Goal: Transaction & Acquisition: Purchase product/service

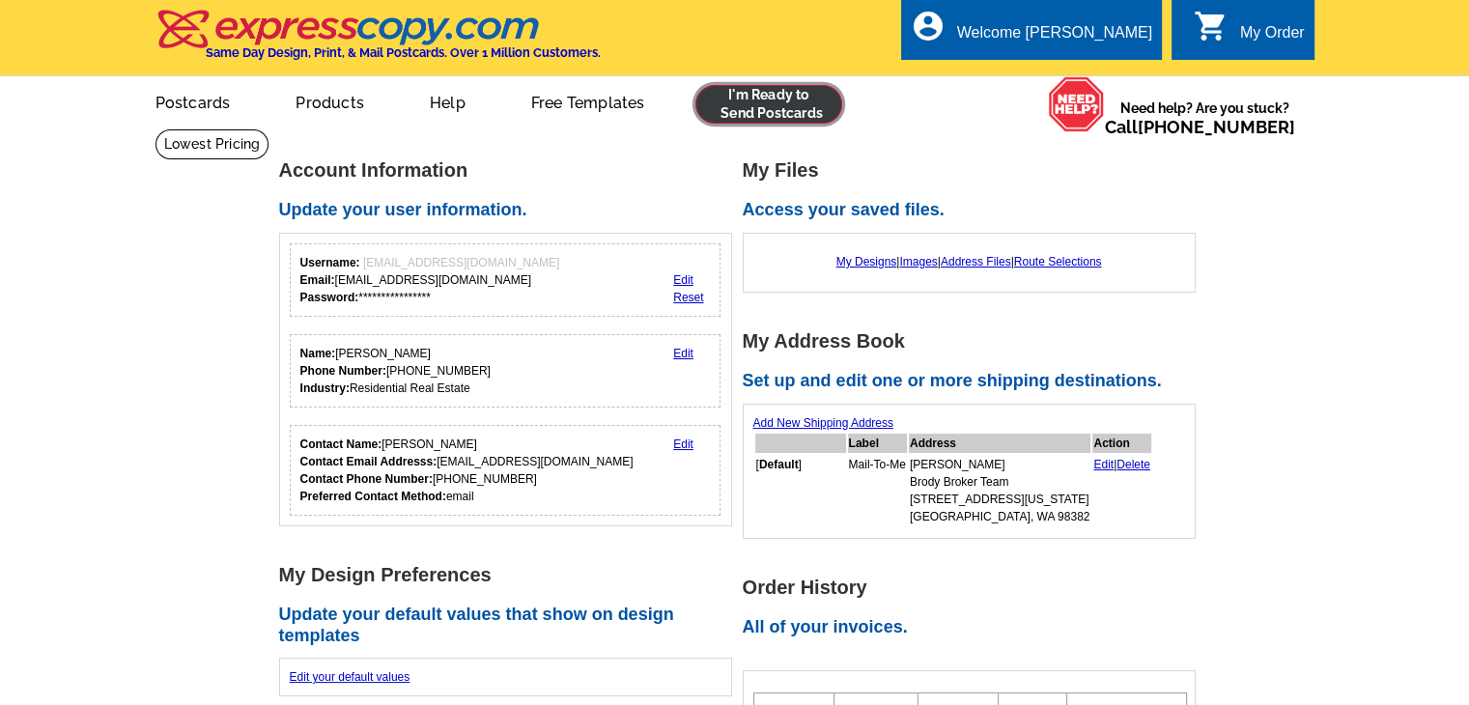
click at [743, 113] on link at bounding box center [769, 104] width 148 height 39
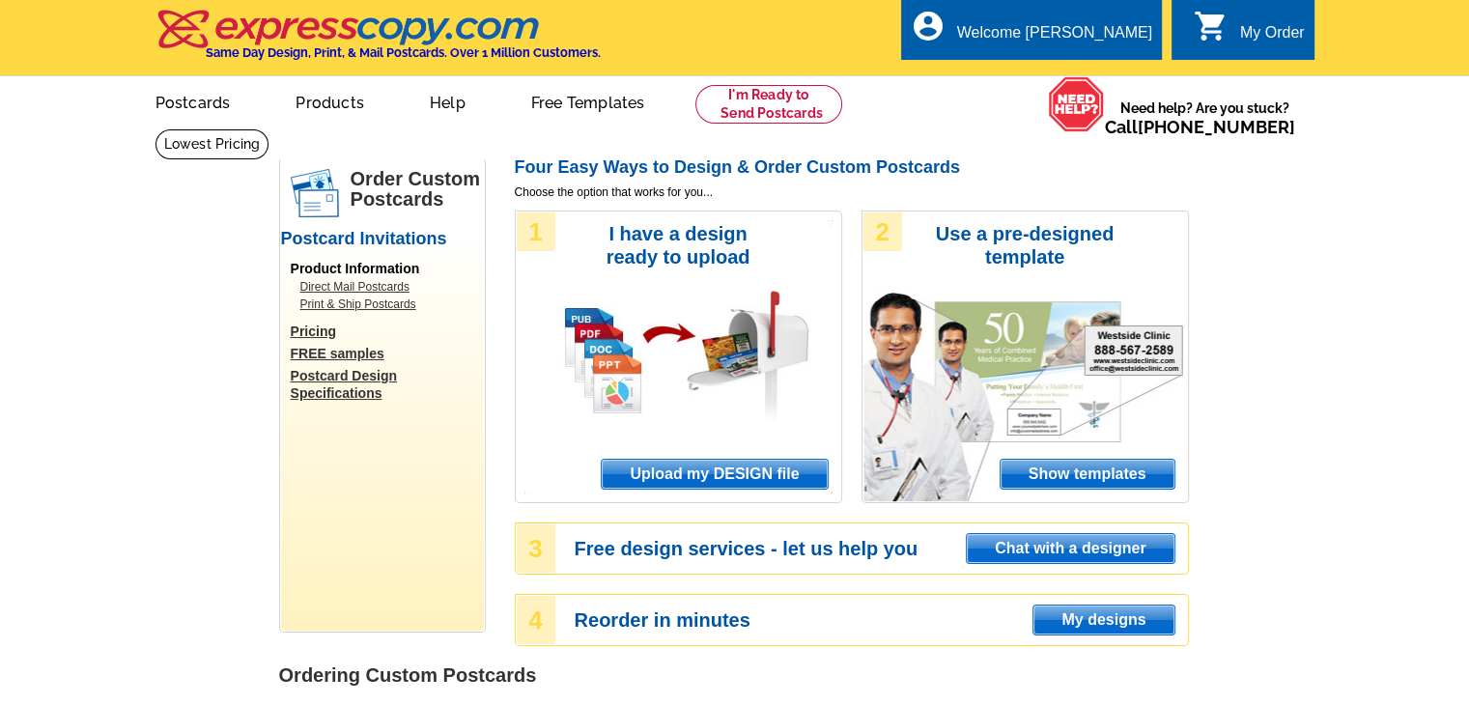
click at [692, 475] on span "Upload my DESIGN file" at bounding box center [714, 474] width 225 height 29
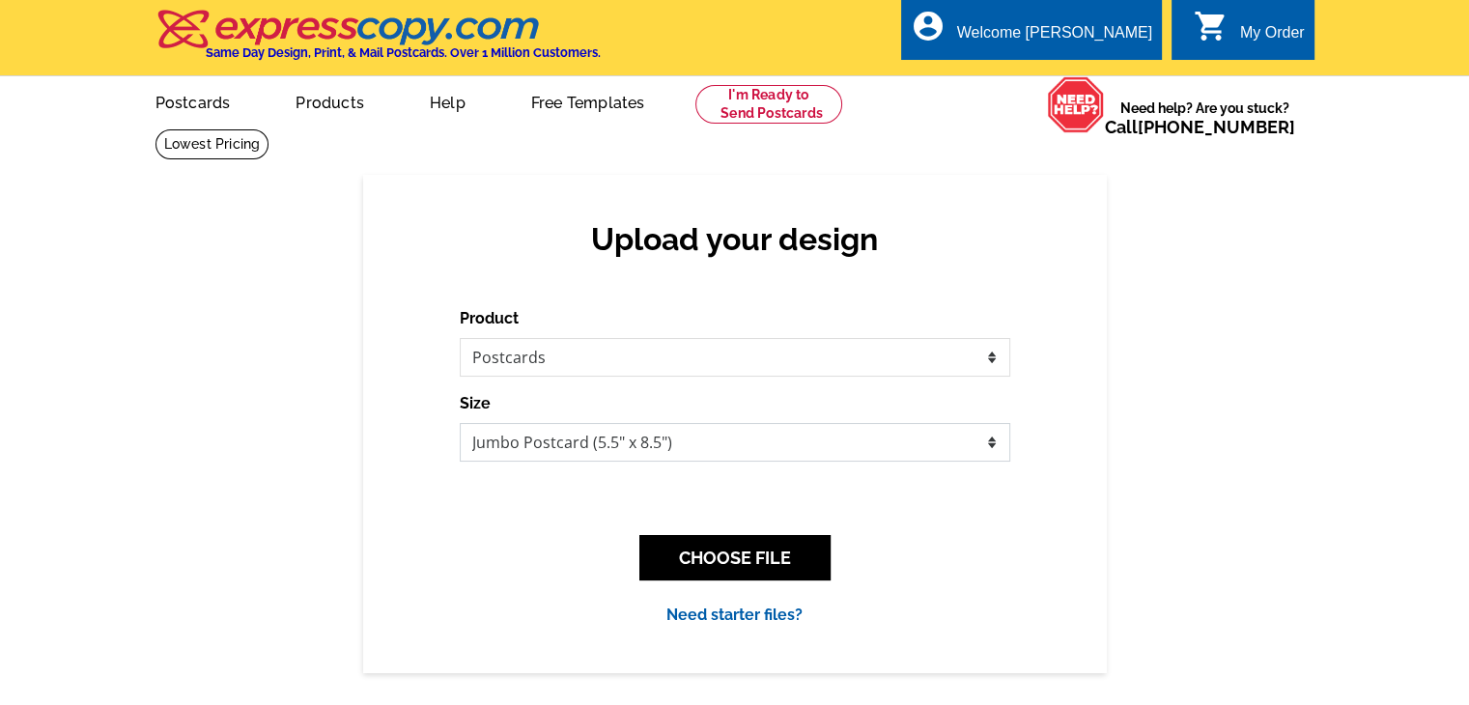
click at [883, 449] on select "Jumbo Postcard (5.5" x 8.5") Regular Postcard (4.25" x 5.6") Panoramic Postcard…" at bounding box center [735, 442] width 551 height 39
select select "1"
click at [460, 424] on select "Jumbo Postcard (5.5" x 8.5") Regular Postcard (4.25" x 5.6") Panoramic Postcard…" at bounding box center [735, 442] width 551 height 39
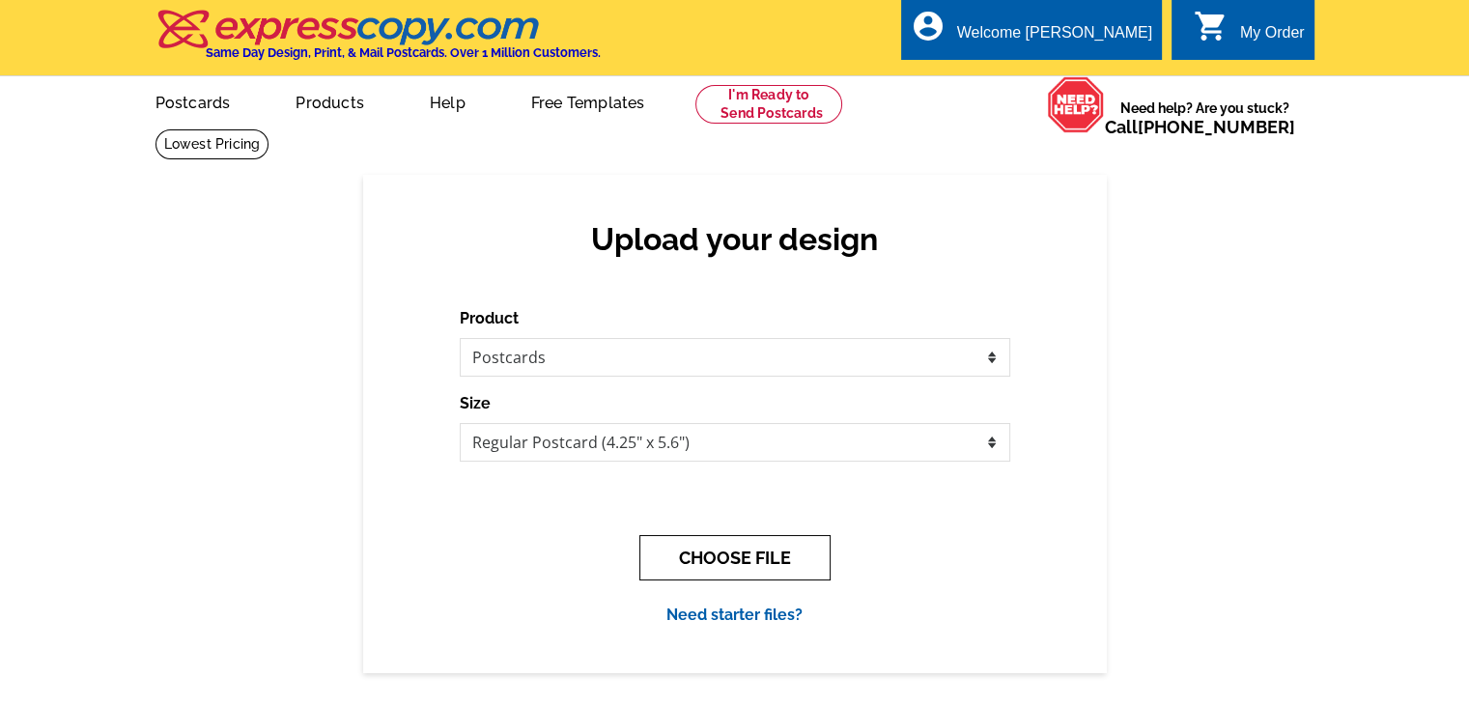
click at [761, 566] on button "CHOOSE FILE" at bounding box center [734, 557] width 191 height 45
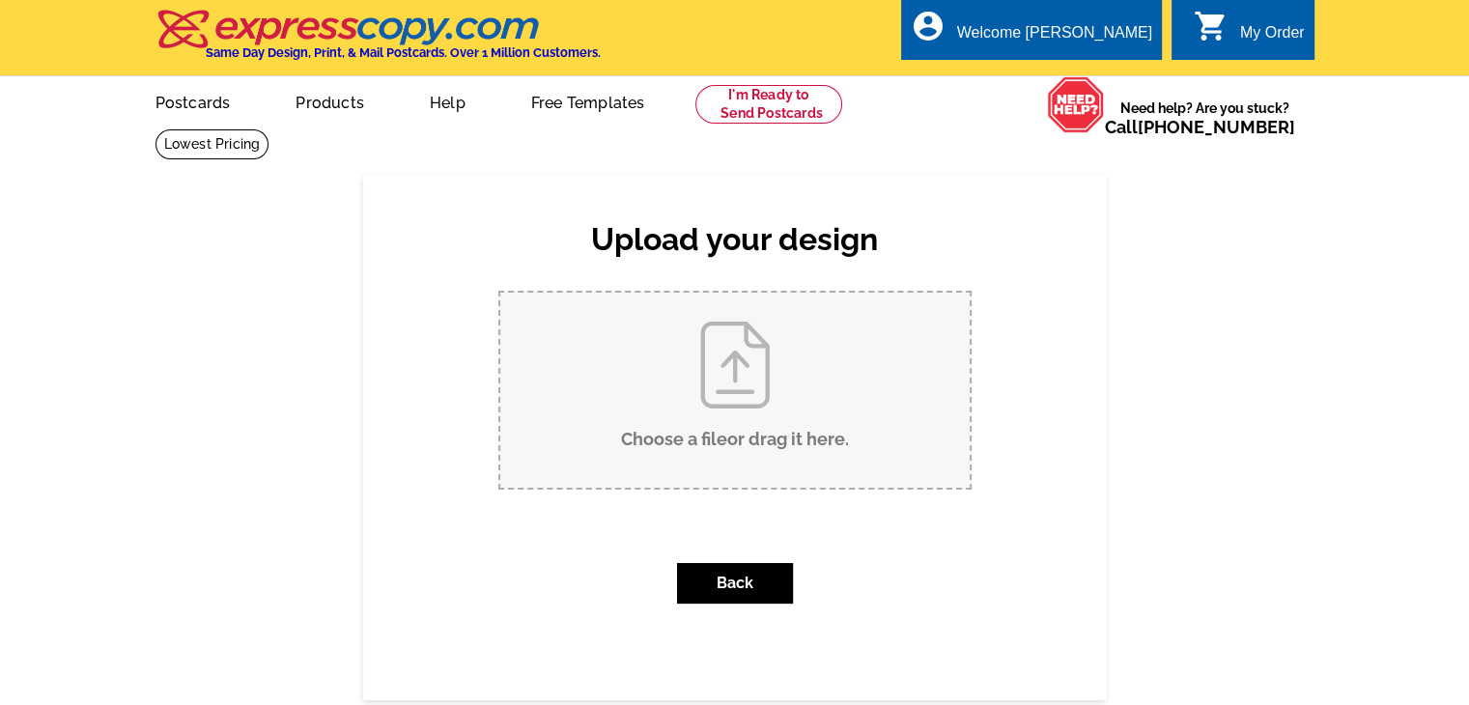
click at [769, 432] on input "Choose a file or drag it here ." at bounding box center [734, 390] width 469 height 195
type input "C:\fakepath\Postcard BBWA - Page 1.pdf"
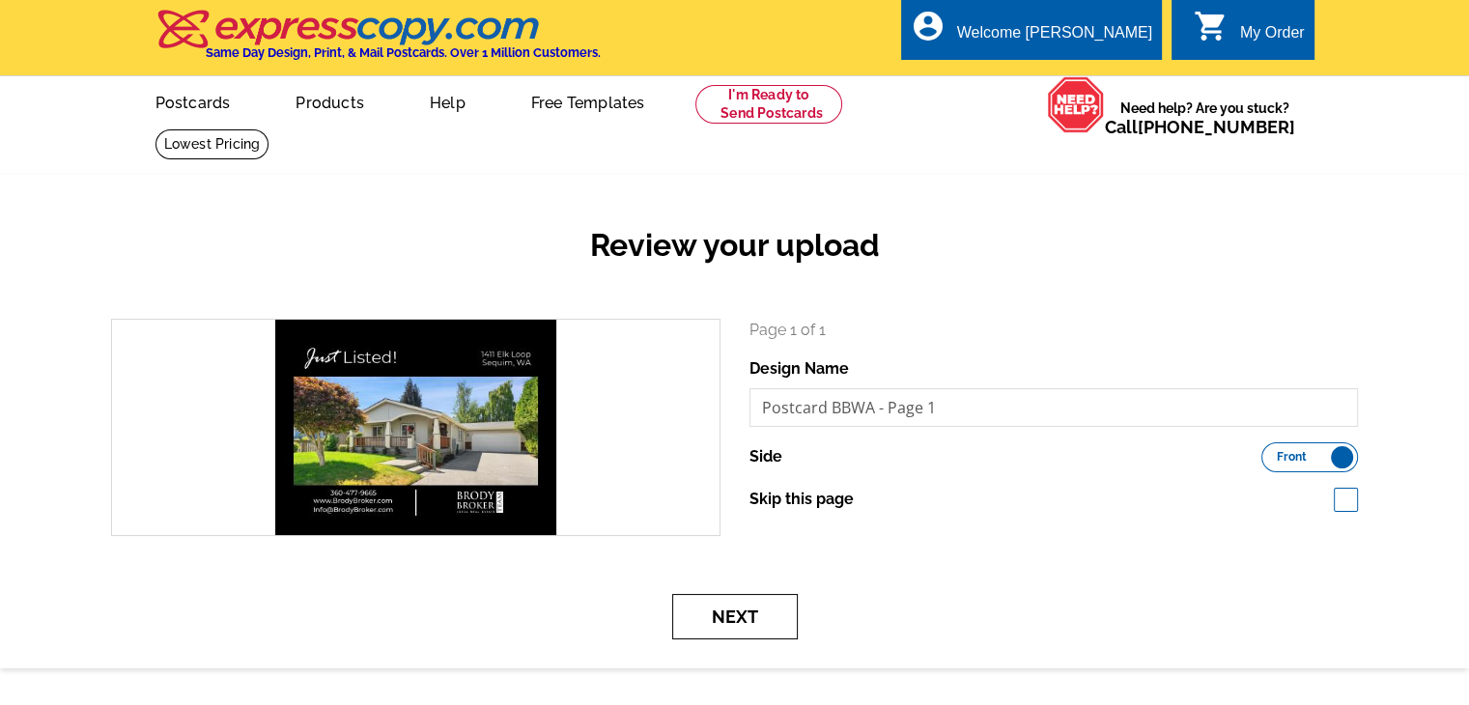
click at [718, 596] on button "Next" at bounding box center [735, 616] width 126 height 45
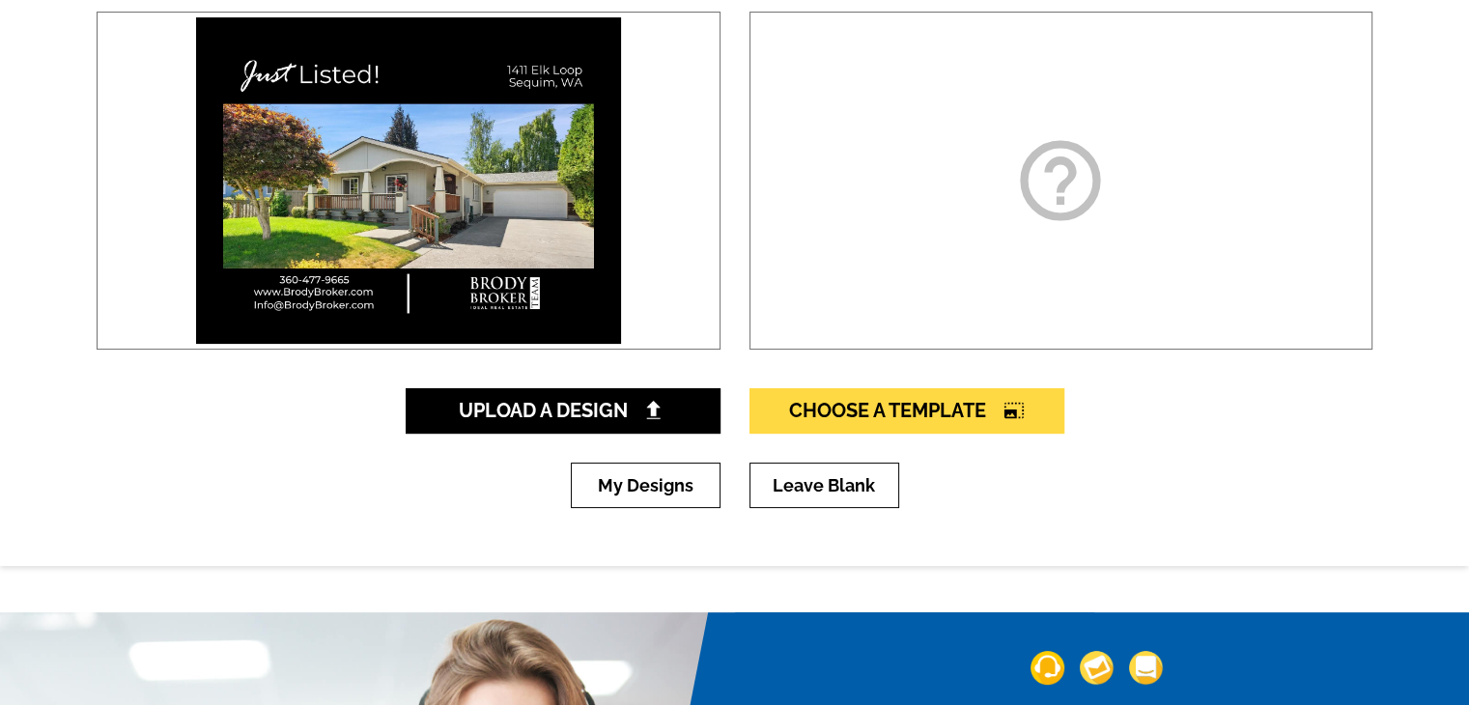
scroll to position [386, 0]
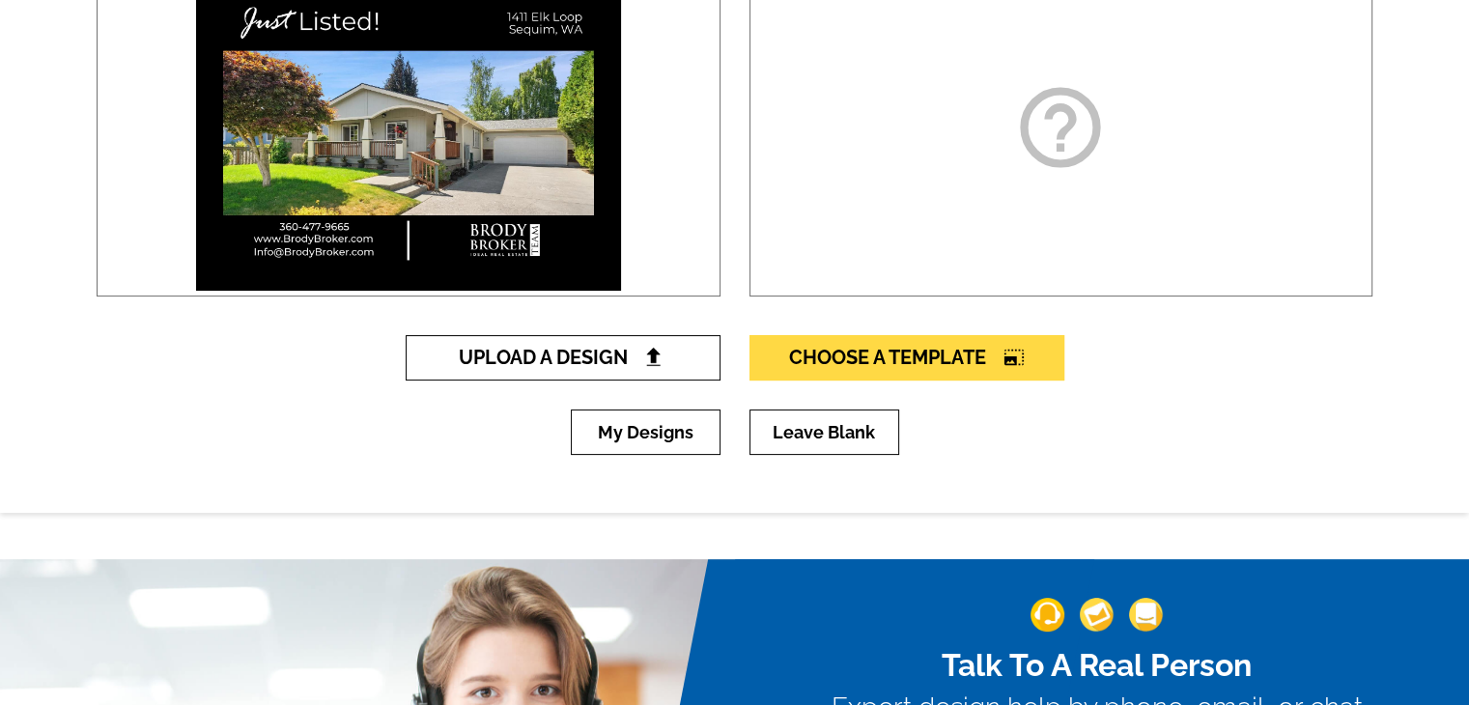
click at [673, 347] on link "Upload A Design" at bounding box center [563, 357] width 315 height 45
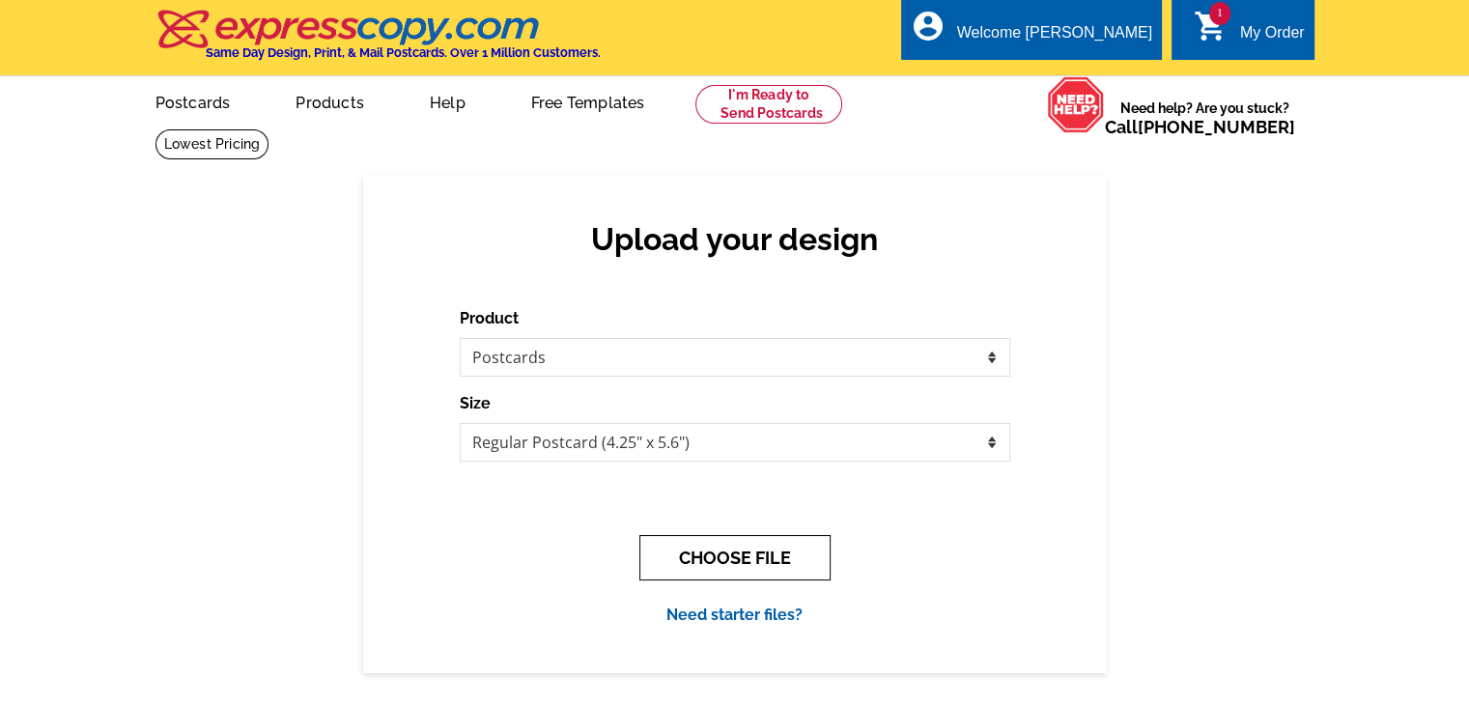
click at [694, 544] on button "CHOOSE FILE" at bounding box center [734, 557] width 191 height 45
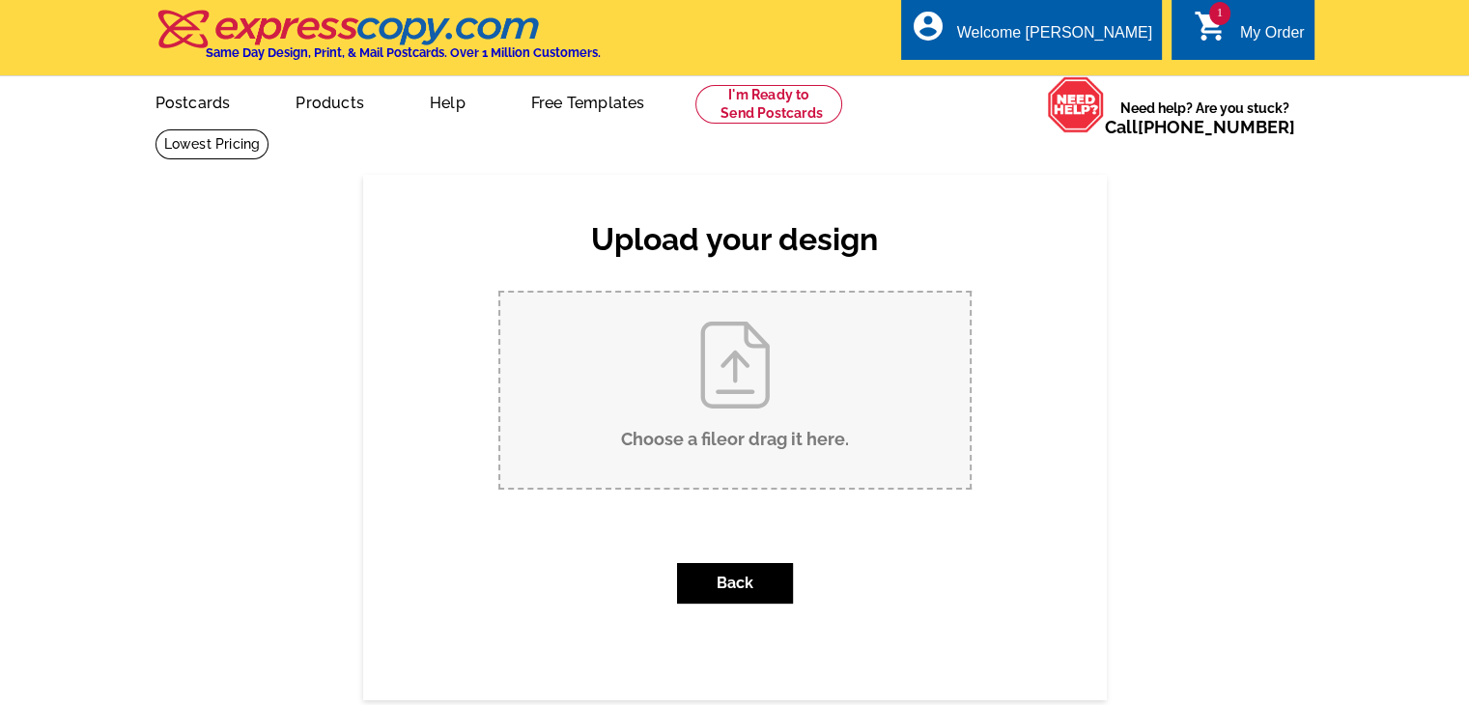
click at [735, 360] on input "Choose a file or drag it here ." at bounding box center [734, 390] width 469 height 195
type input "C:\fakepath\Postcard BBWA - Page 2.pdf"
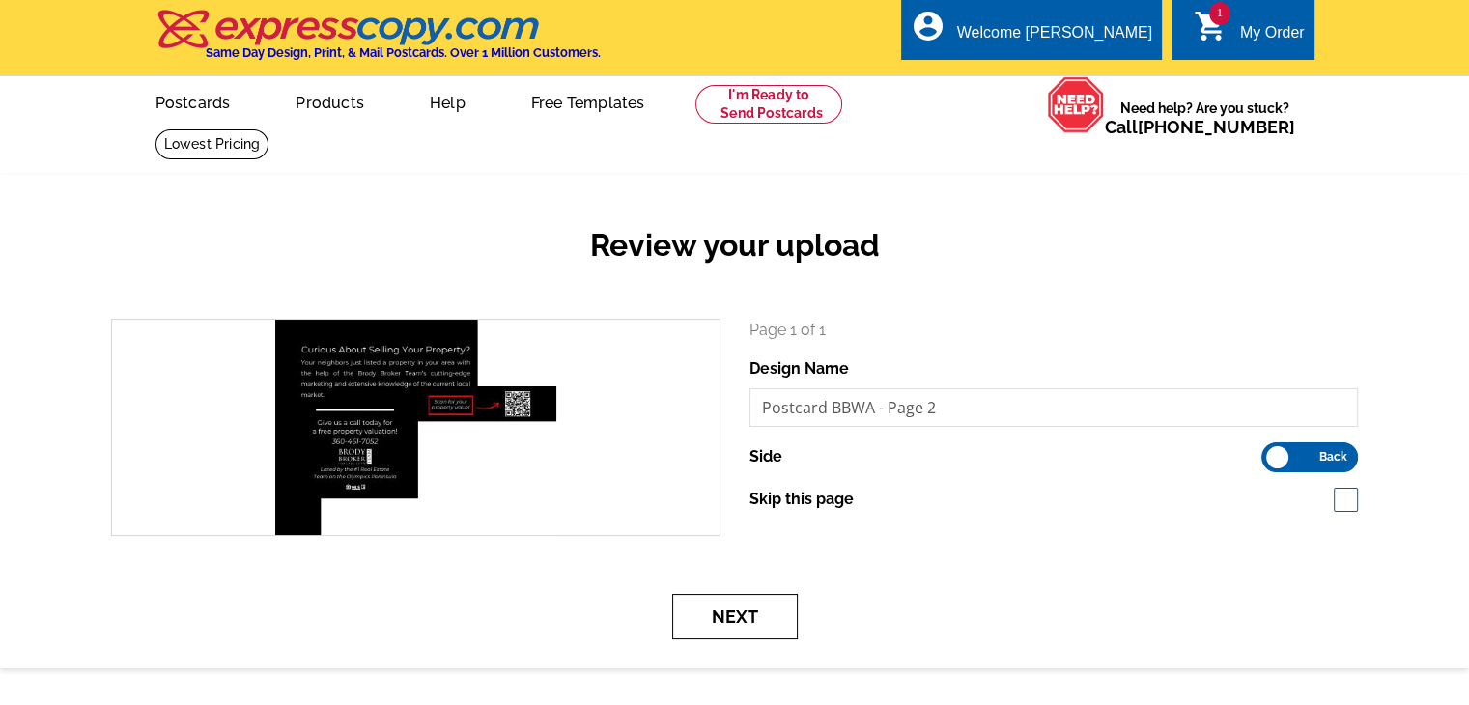
click at [779, 612] on button "Next" at bounding box center [735, 616] width 126 height 45
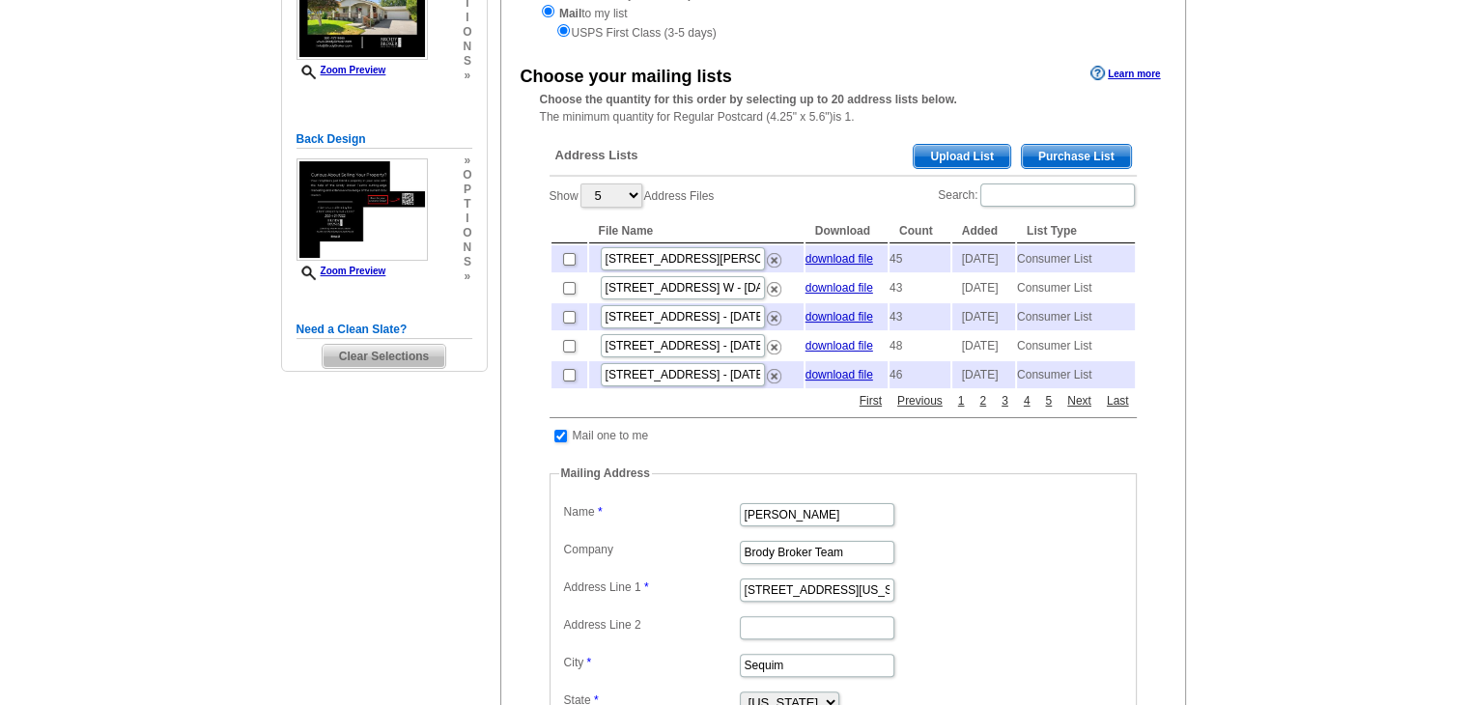
scroll to position [193, 0]
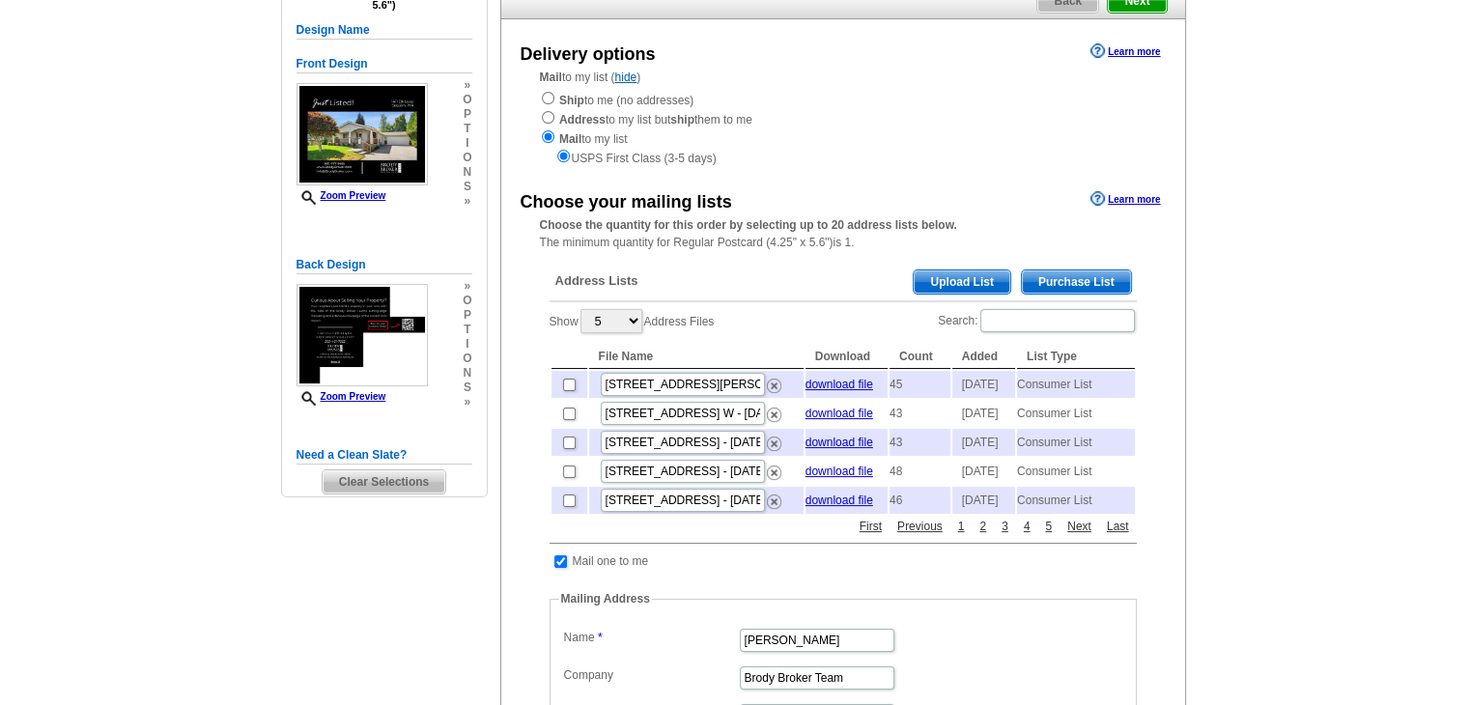
click at [1096, 289] on span "Purchase List" at bounding box center [1076, 281] width 109 height 23
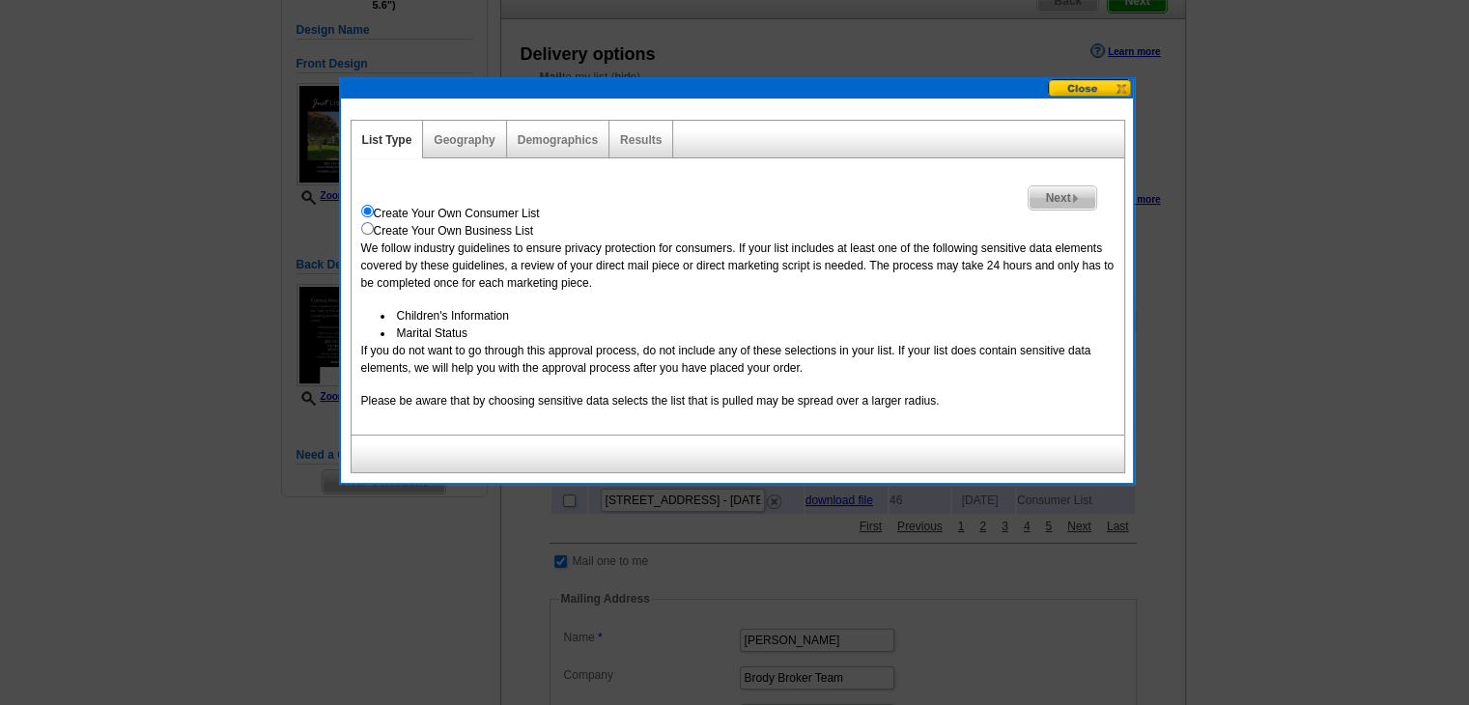
click at [1065, 201] on span "Next" at bounding box center [1062, 197] width 67 height 23
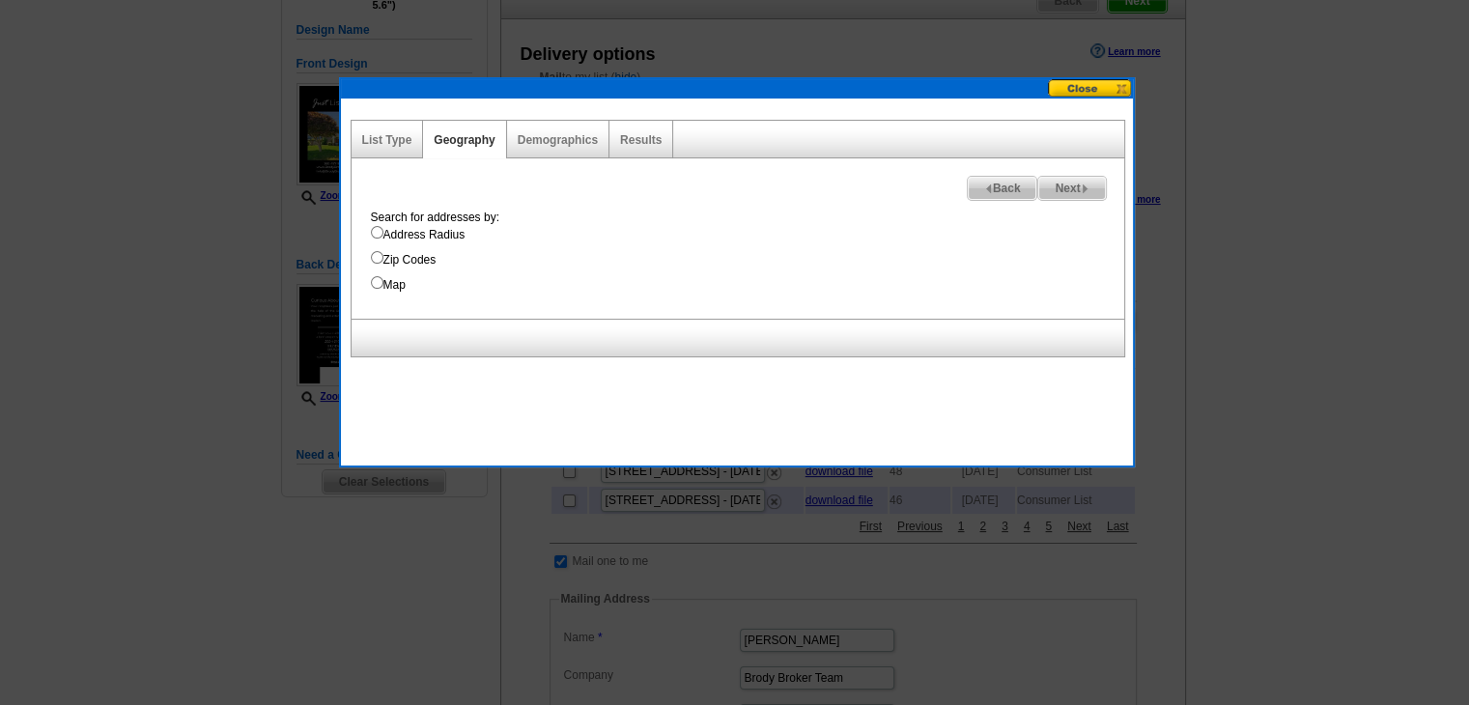
click at [380, 226] on input "Address Radius" at bounding box center [377, 232] width 13 height 13
radio input "true"
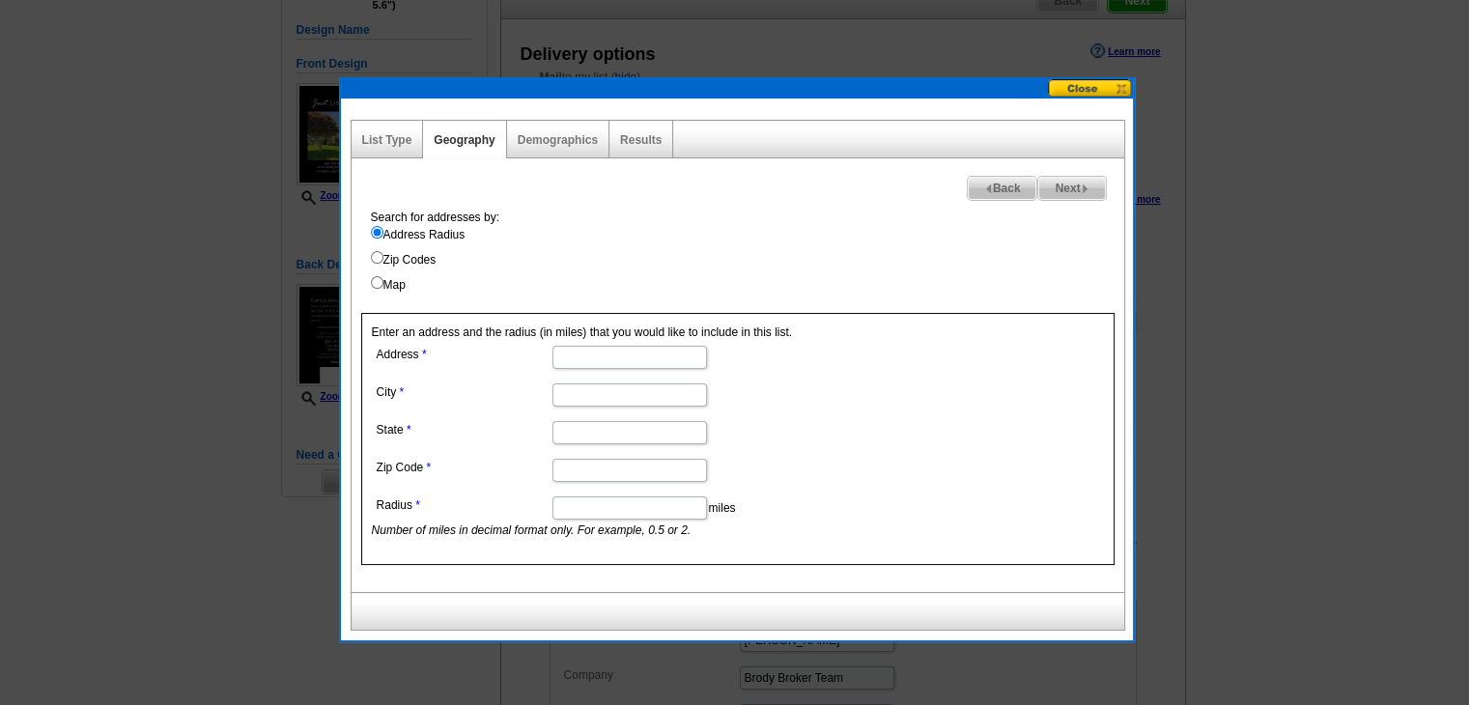
click at [621, 348] on input "Address" at bounding box center [629, 357] width 155 height 23
paste input "1411 Elk Loop"
type input "1411 Elk Loop"
click at [613, 399] on input "City" at bounding box center [629, 394] width 155 height 23
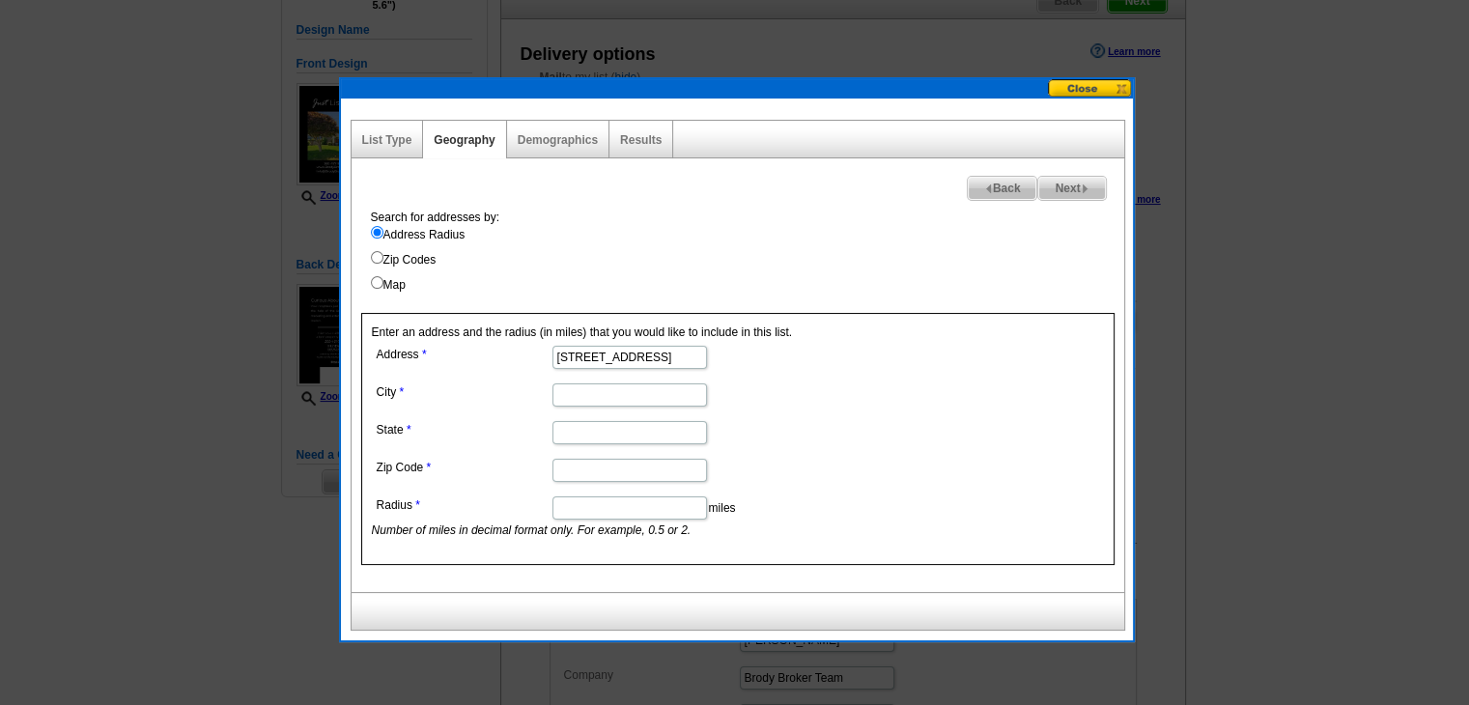
click at [603, 395] on input "City" at bounding box center [629, 394] width 155 height 23
type input "Sequim"
click at [614, 430] on input "State" at bounding box center [629, 432] width 155 height 23
type input "[US_STATE]"
click at [574, 462] on input "Zip Code" at bounding box center [629, 470] width 155 height 23
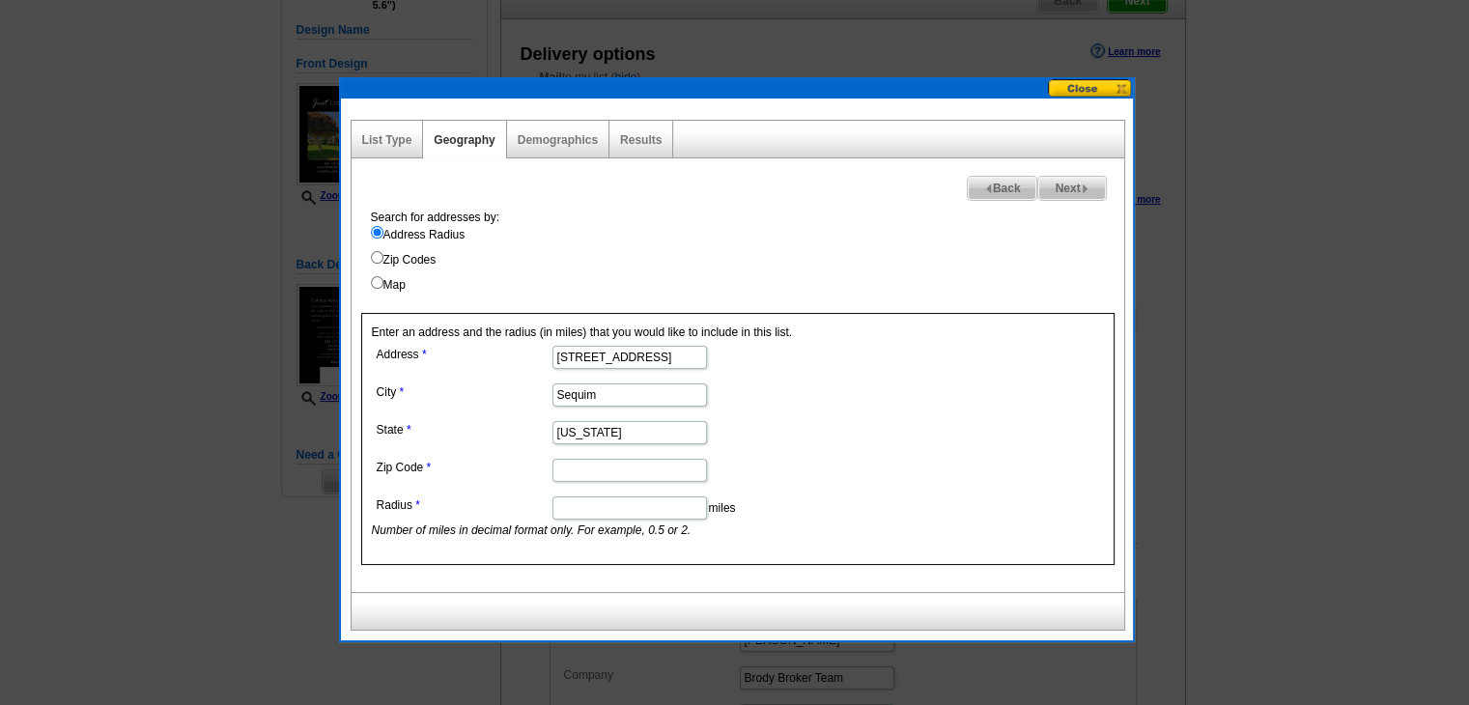
paste input "98382"
type input "98382"
click at [618, 502] on input "Radius" at bounding box center [629, 507] width 155 height 23
type input "1"
click at [1082, 193] on span "Next" at bounding box center [1071, 188] width 67 height 23
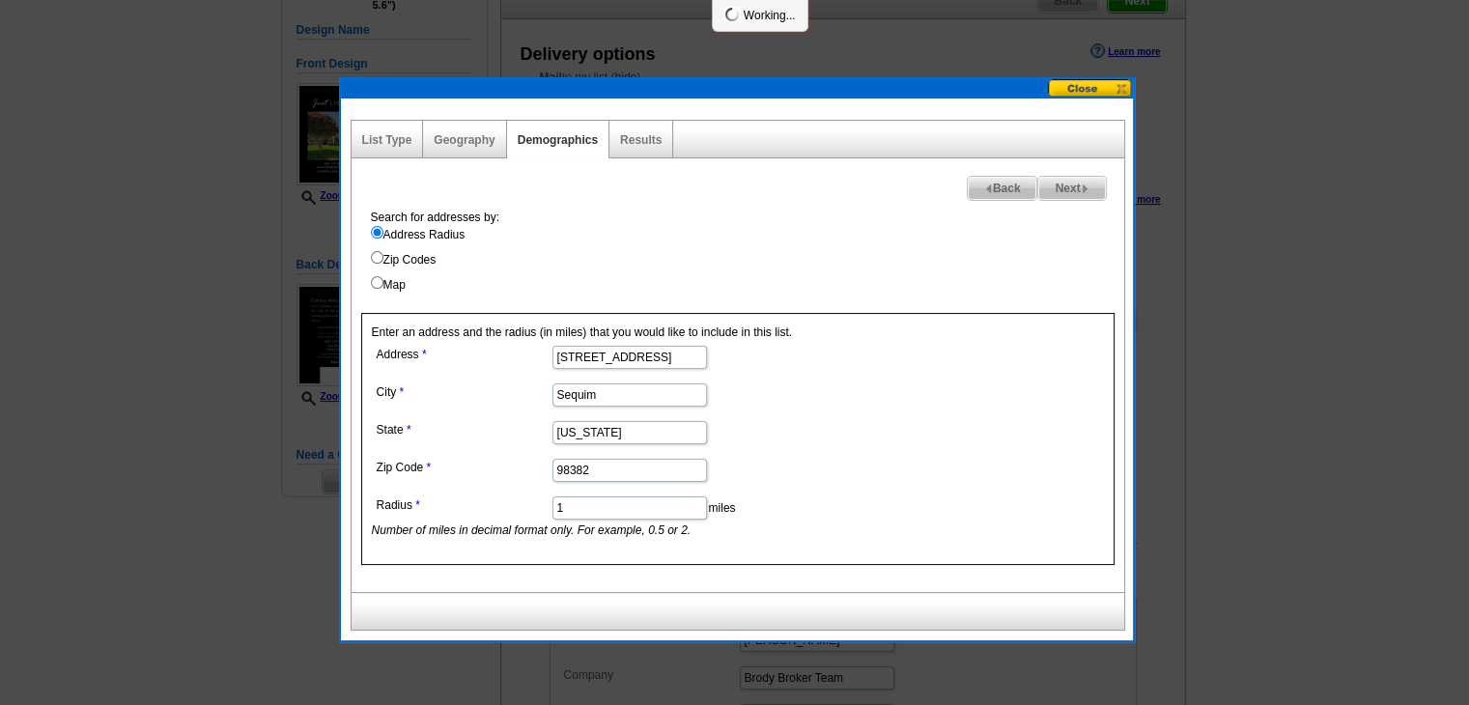
select select
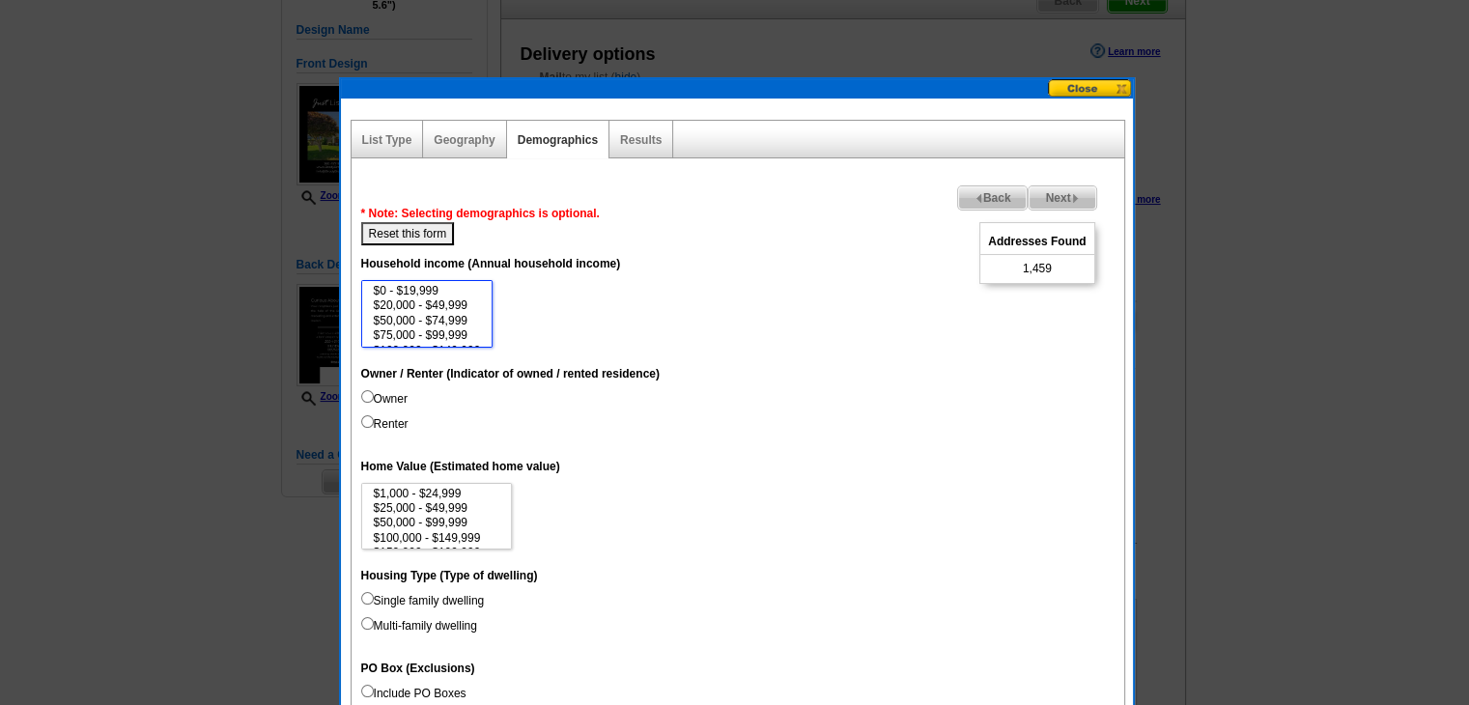
select select "50000-74999"
click at [458, 322] on option "$50,000 - $74,999" at bounding box center [427, 321] width 111 height 14
click at [1059, 193] on span "Next" at bounding box center [1062, 197] width 67 height 23
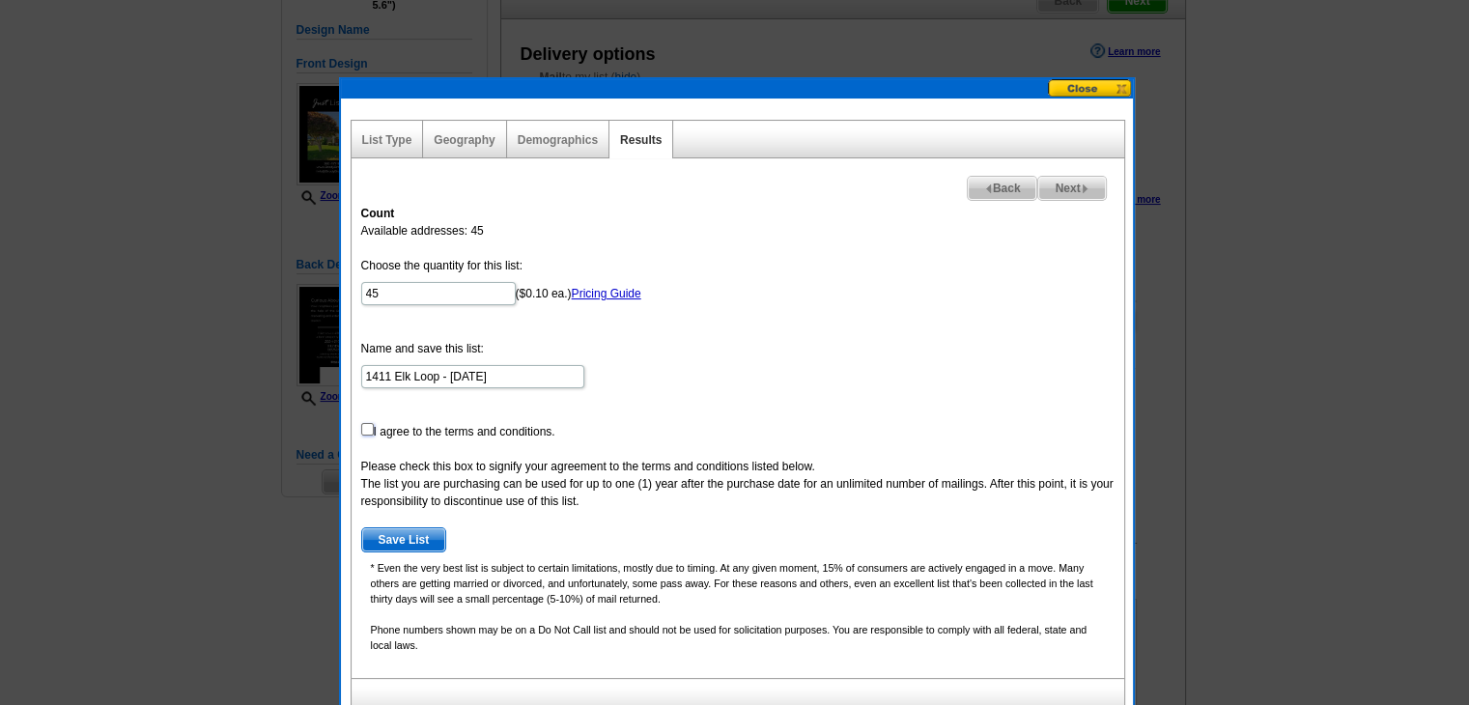
click at [363, 432] on input "checkbox" at bounding box center [367, 429] width 13 height 13
checkbox input "true"
click at [426, 542] on span "Save List" at bounding box center [404, 539] width 84 height 23
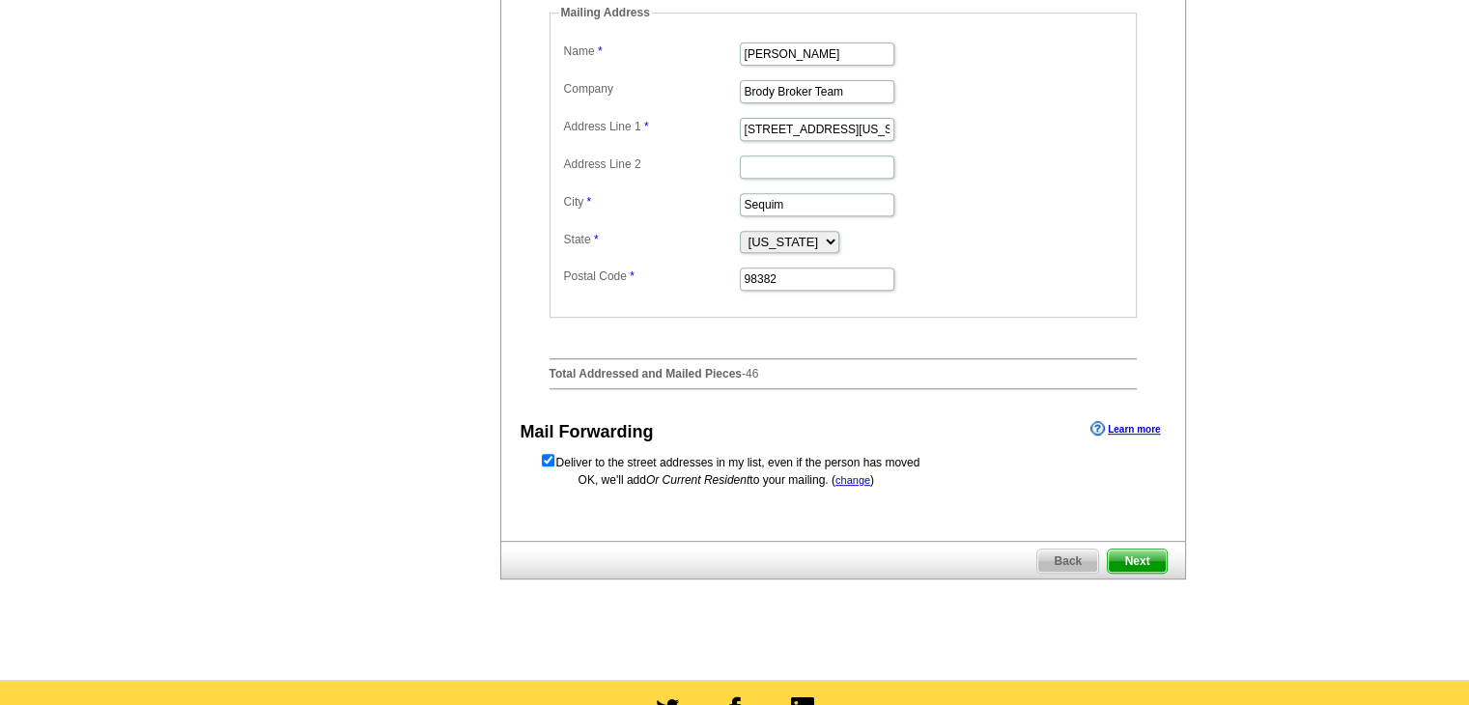
scroll to position [773, 0]
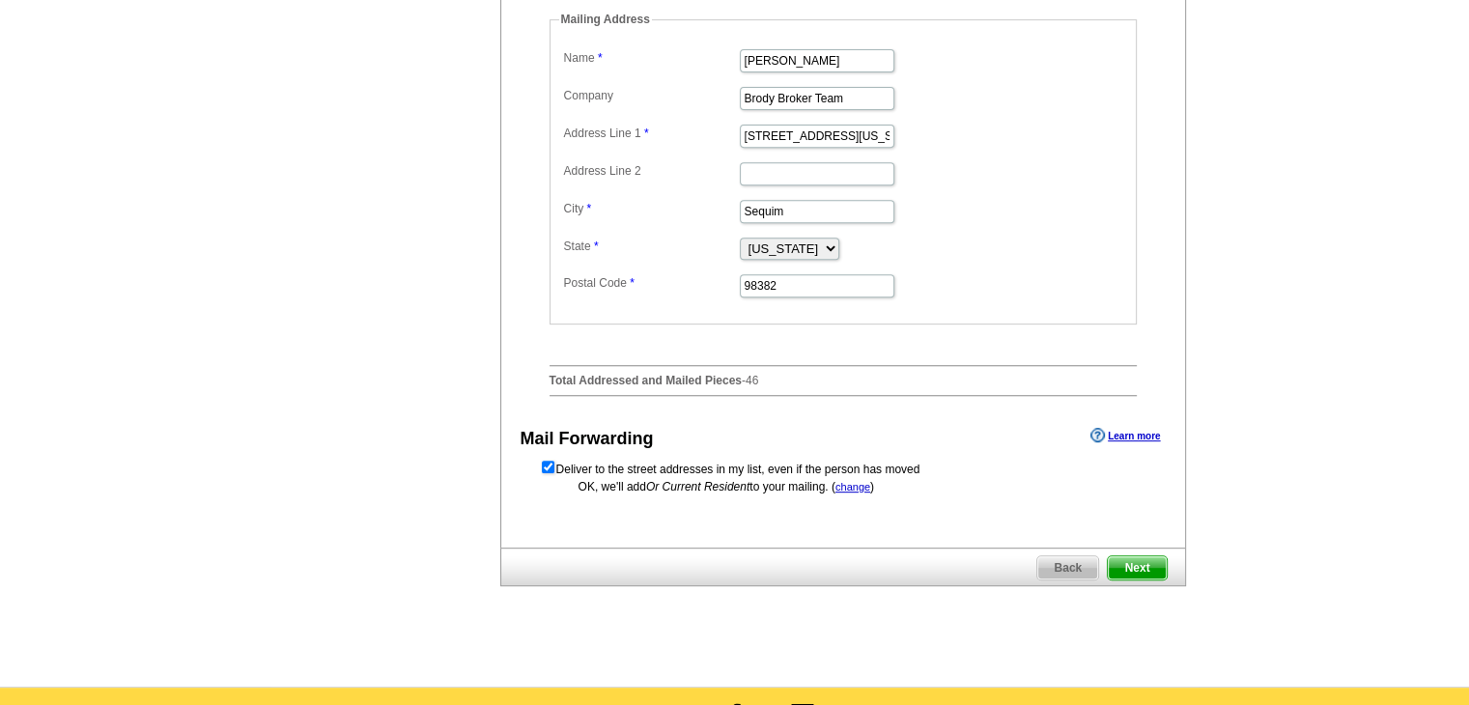
click at [1136, 580] on span "Next" at bounding box center [1137, 567] width 58 height 23
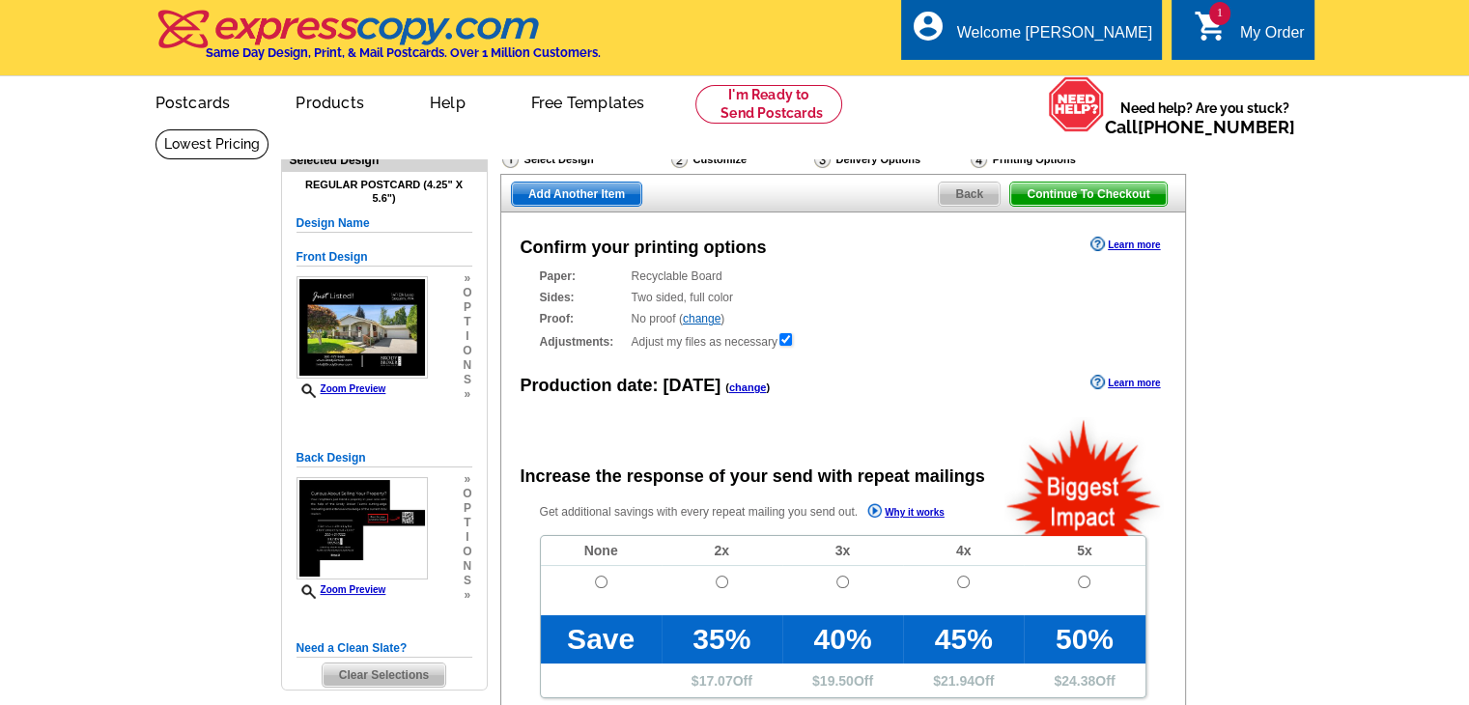
radio input "false"
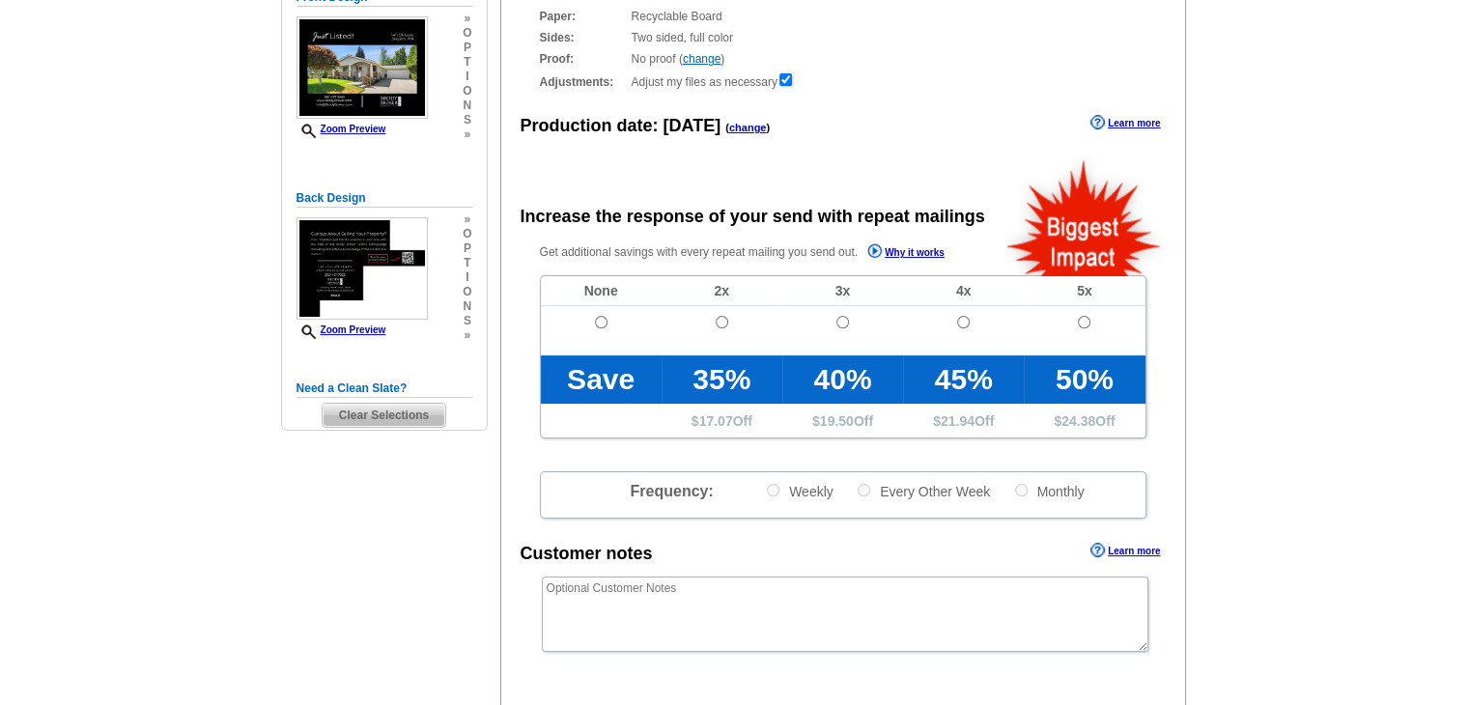
scroll to position [290, 0]
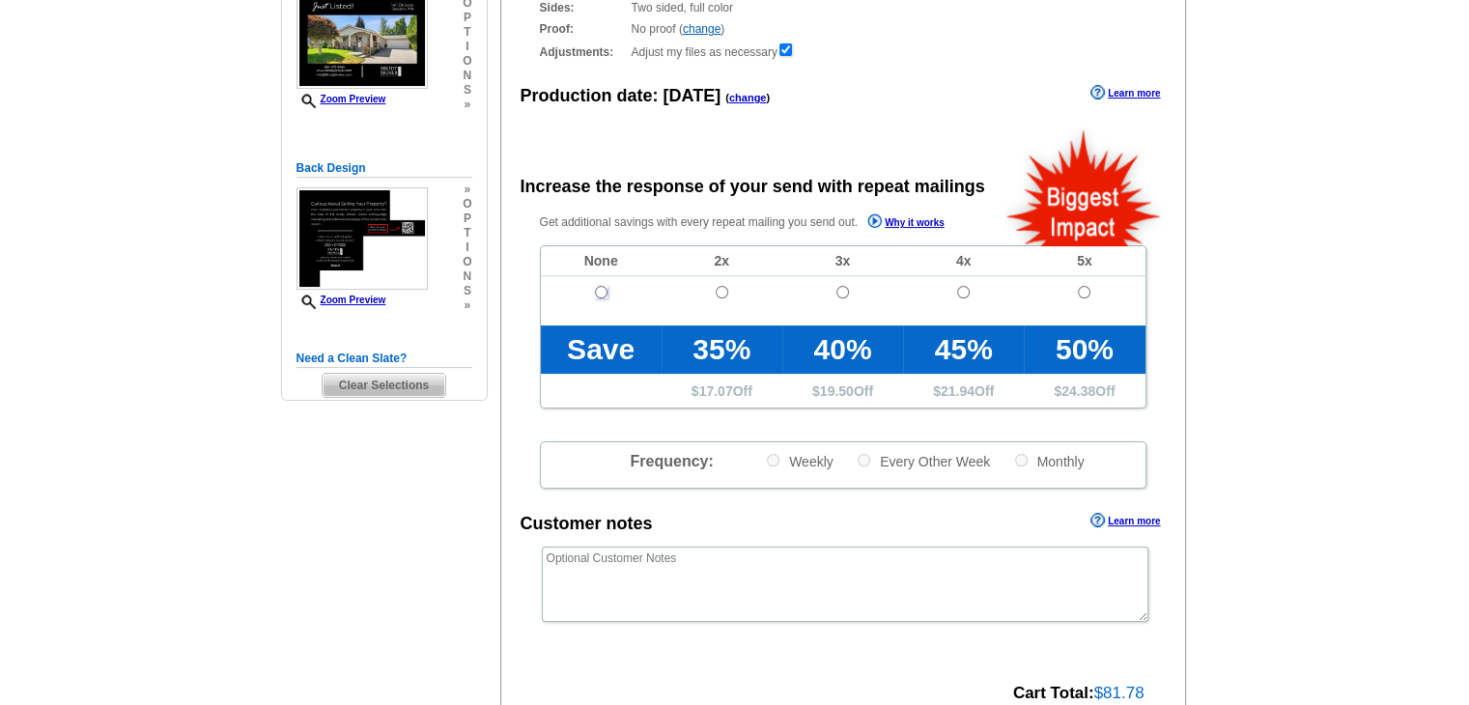
click at [596, 289] on input "radio" at bounding box center [601, 292] width 13 height 13
radio input "true"
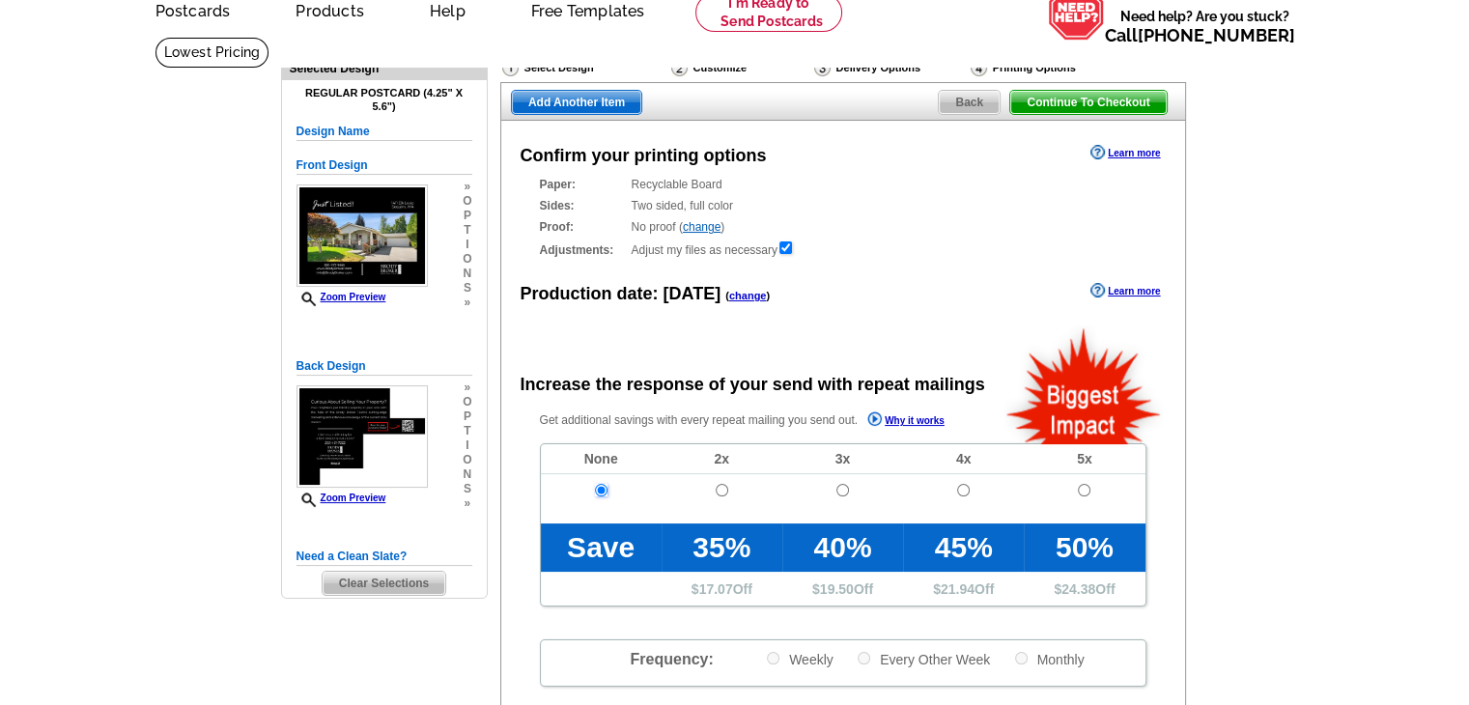
scroll to position [97, 0]
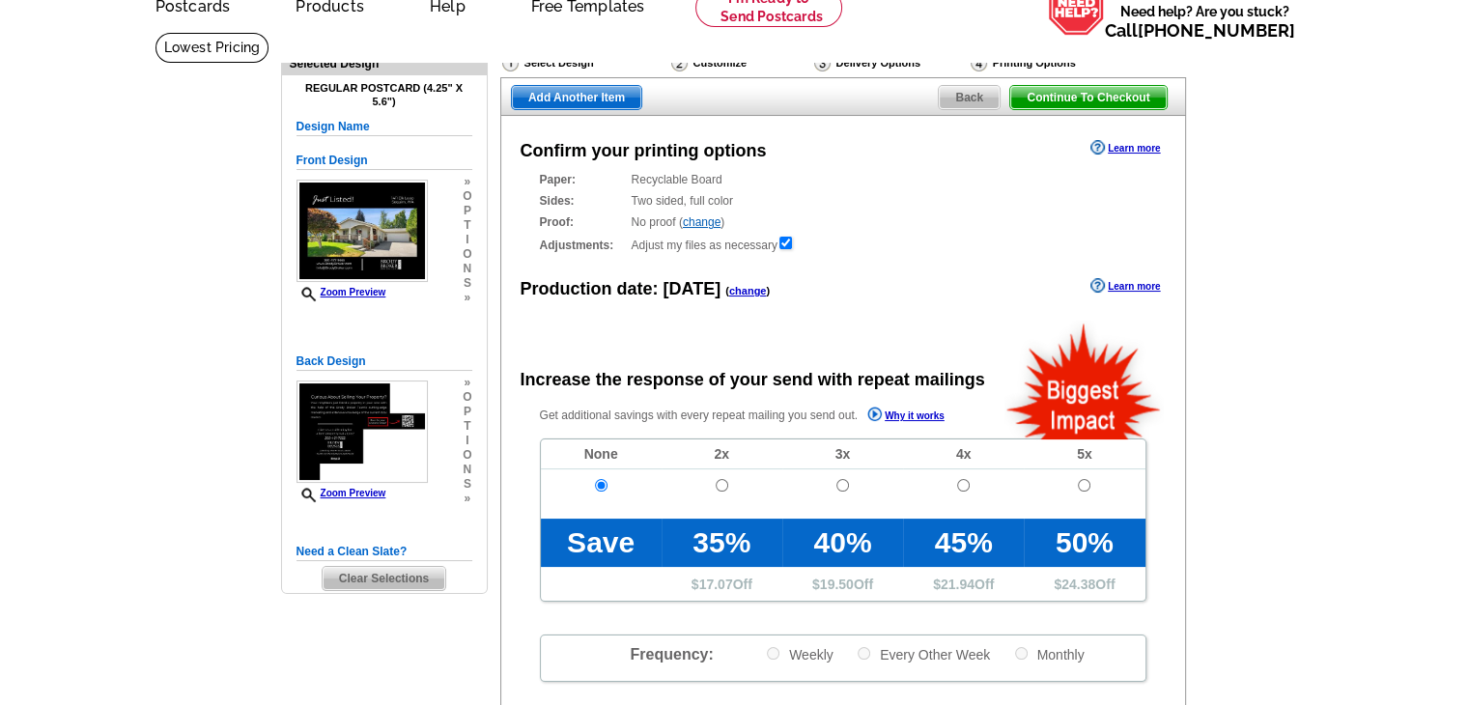
drag, startPoint x: 354, startPoint y: 289, endPoint x: 197, endPoint y: 341, distance: 165.9
click at [198, 344] on main "Need Help? call 800-260-5887, chat with support, or have our designers make som…" at bounding box center [734, 557] width 1469 height 1050
drag, startPoint x: 363, startPoint y: 292, endPoint x: 231, endPoint y: 347, distance: 143.3
click at [231, 347] on main "Need Help? call 800-260-5887, chat with support, or have our designers make som…" at bounding box center [734, 557] width 1469 height 1050
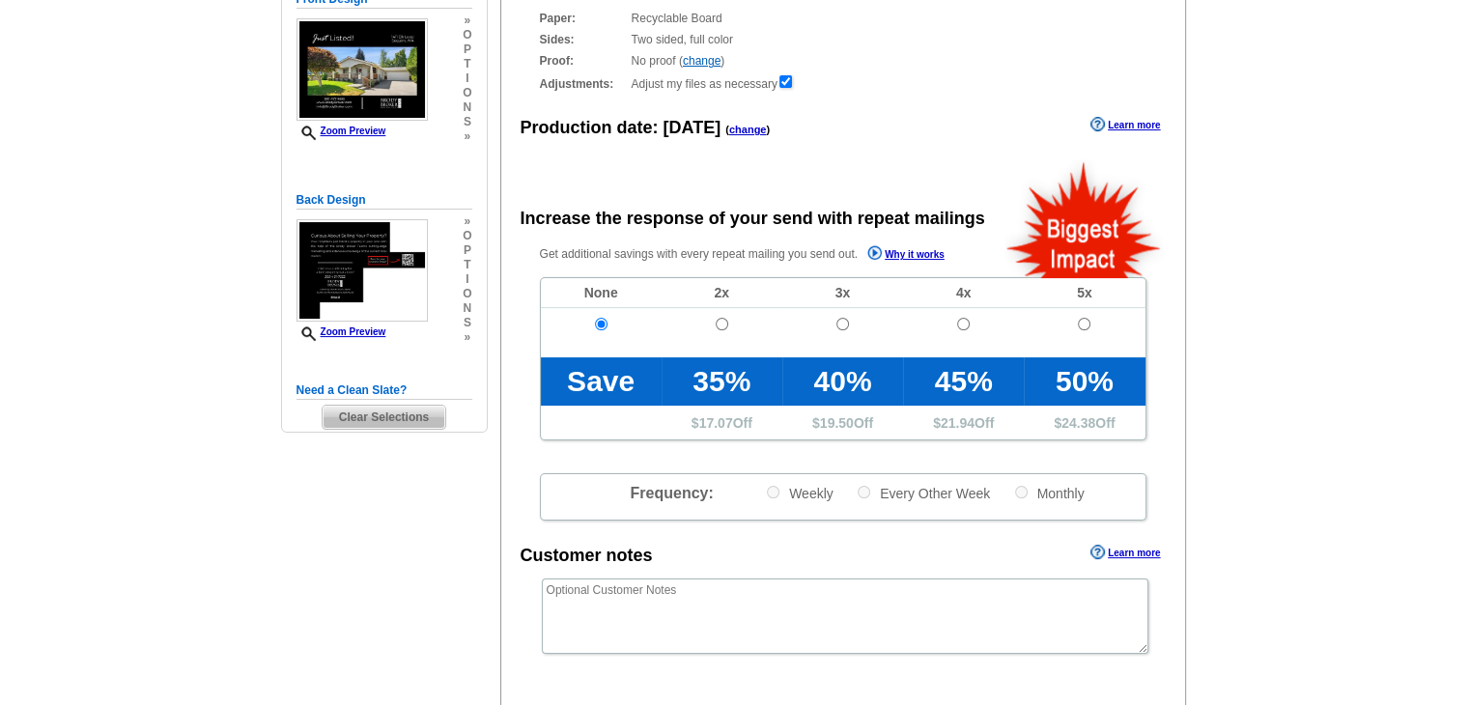
scroll to position [290, 0]
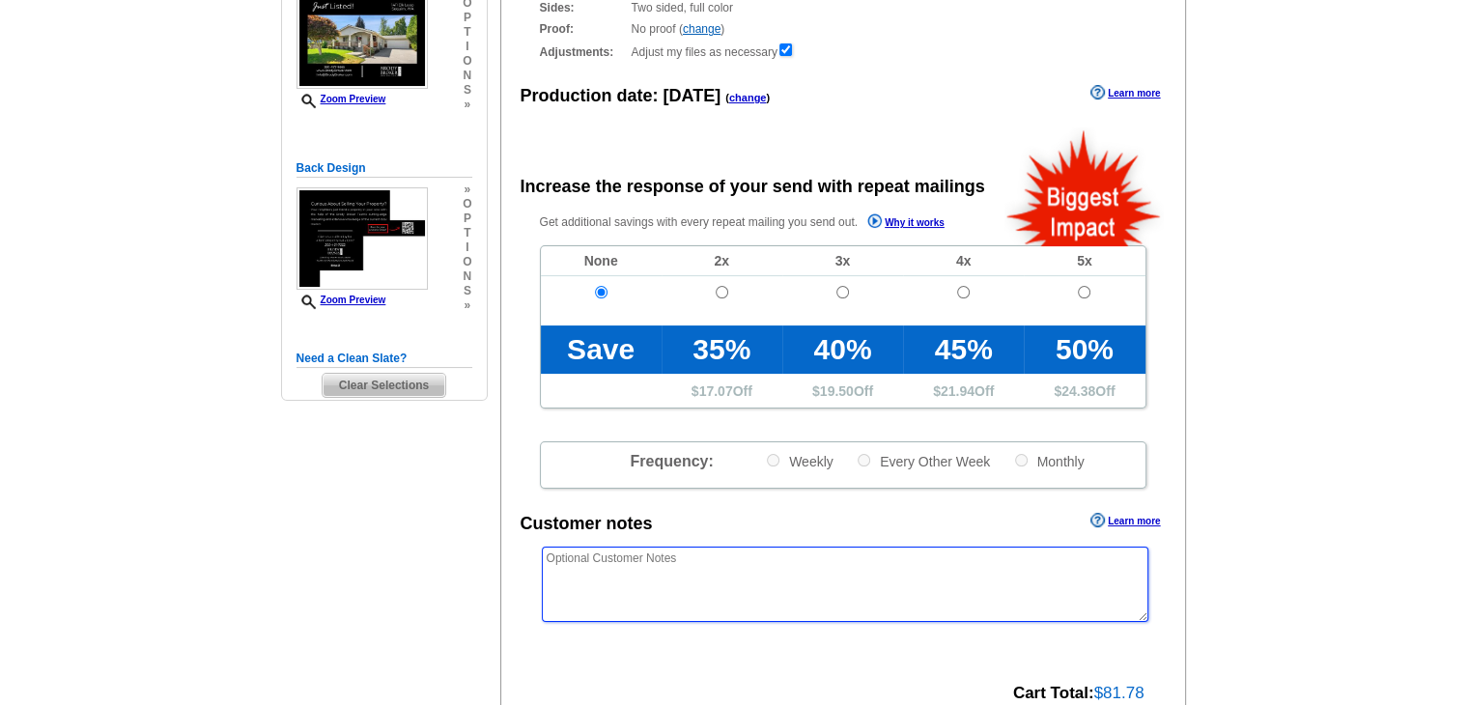
click at [717, 570] on textarea at bounding box center [845, 584] width 607 height 75
paste textarea "*/*/* PLEASE USE "OUR NEIGHBORS AT" INSTEAD OF USING NAMES THE MAILING LIST */*…"
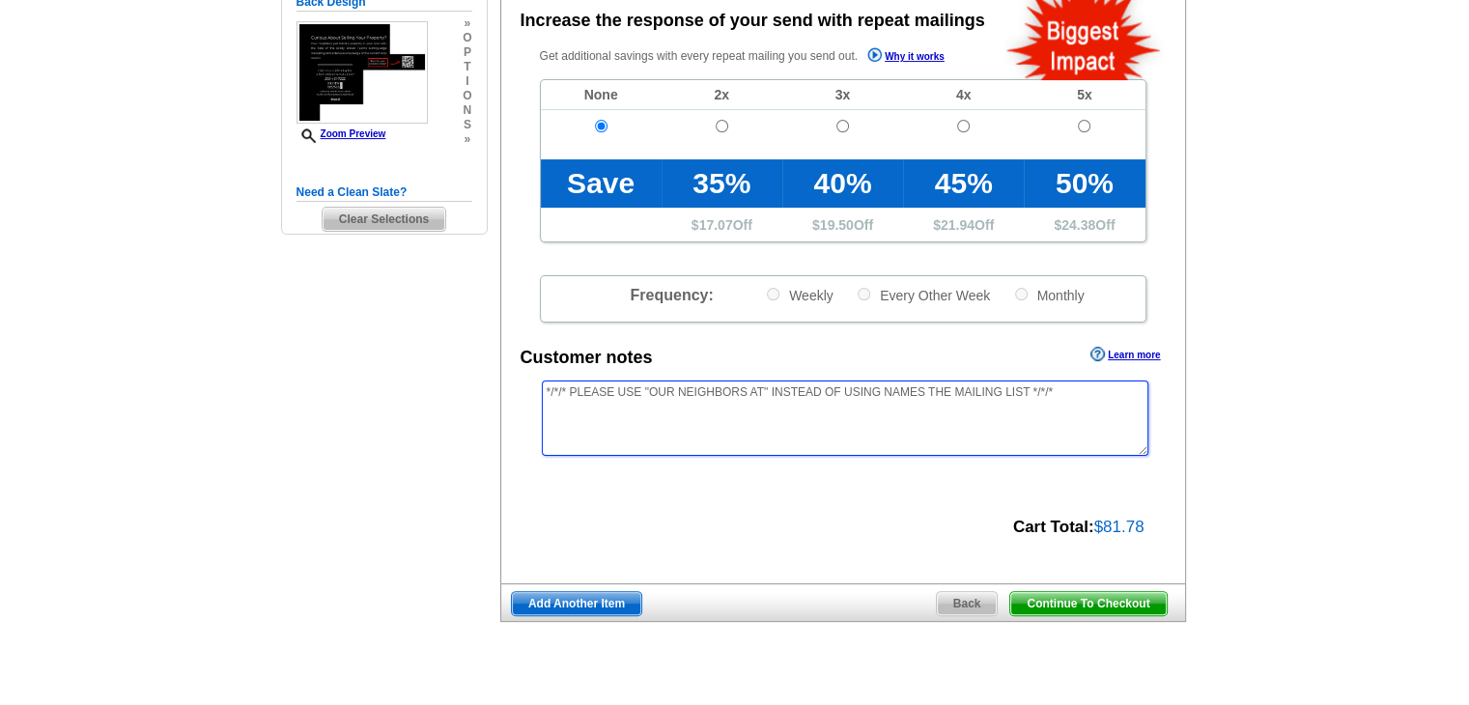
scroll to position [483, 0]
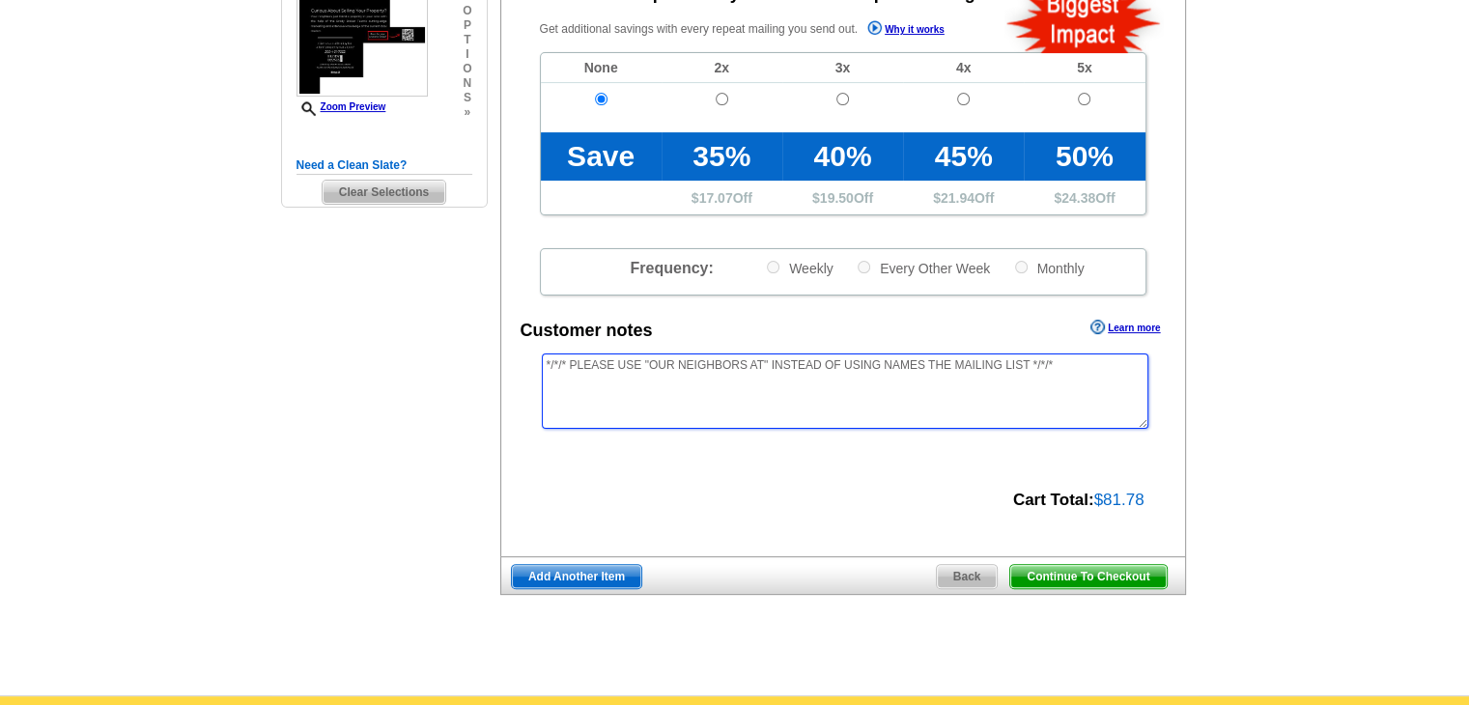
type textarea "*/*/* PLEASE USE "OUR NEIGHBORS AT" INSTEAD OF USING NAMES THE MAILING LIST */*…"
click at [1128, 579] on span "Continue To Checkout" at bounding box center [1088, 576] width 156 height 23
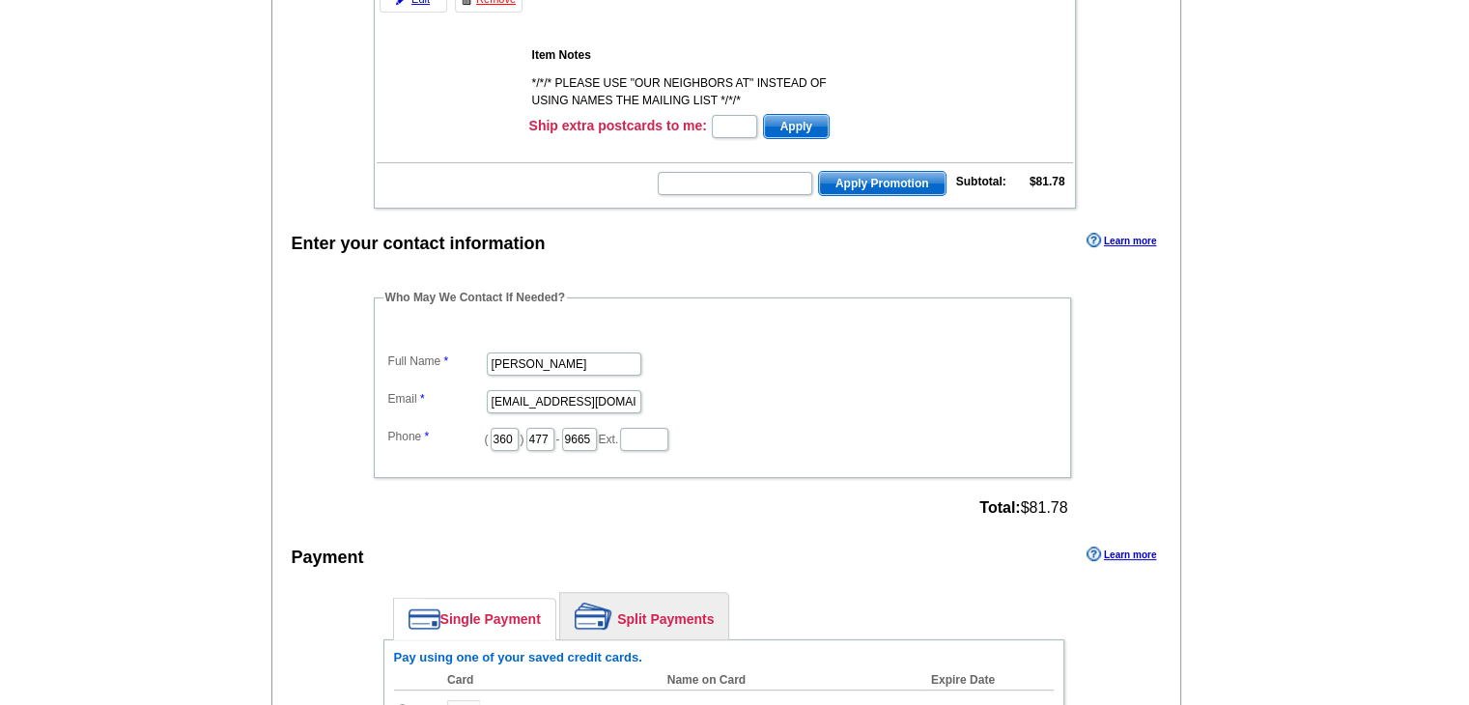
scroll to position [483, 0]
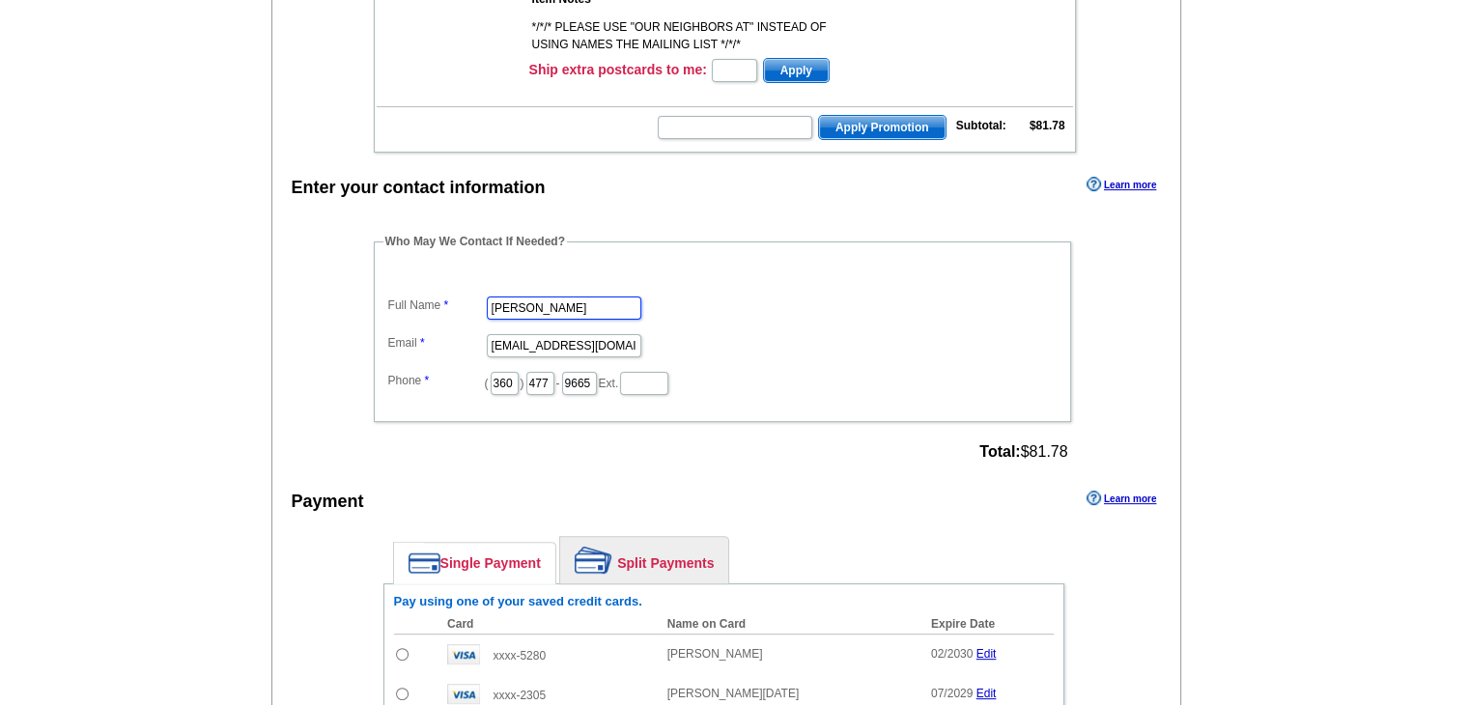
click at [558, 310] on input "[PERSON_NAME]" at bounding box center [564, 308] width 155 height 23
type input "o"
type input "[PERSON_NAME]"
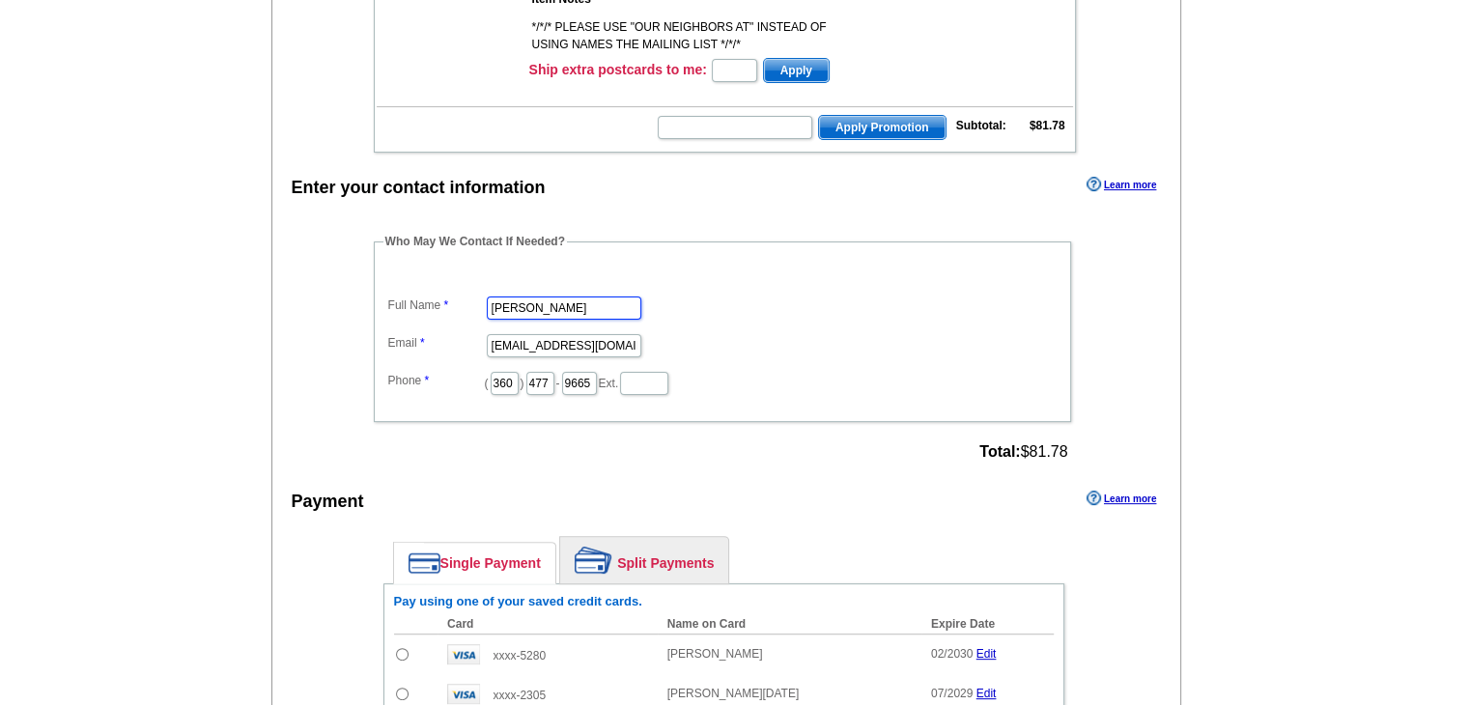
scroll to position [0, 0]
click at [573, 334] on input "[EMAIL_ADDRESS][DOMAIN_NAME]" at bounding box center [564, 345] width 155 height 23
click at [573, 334] on input "rose@brodybroker.com" at bounding box center [564, 345] width 155 height 23
type input "[EMAIL_ADDRESS][DOMAIN_NAME]"
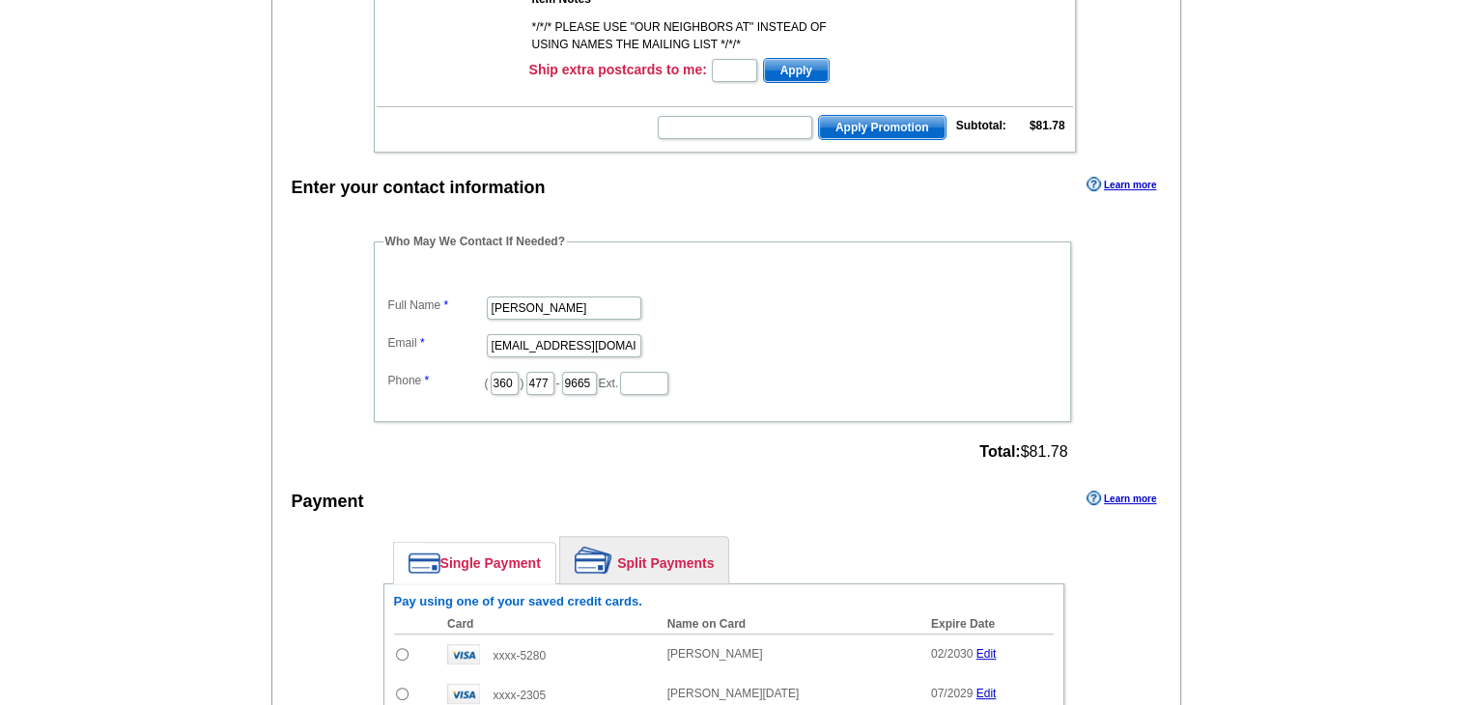
click at [400, 648] on input "radio" at bounding box center [402, 654] width 13 height 13
radio input "true"
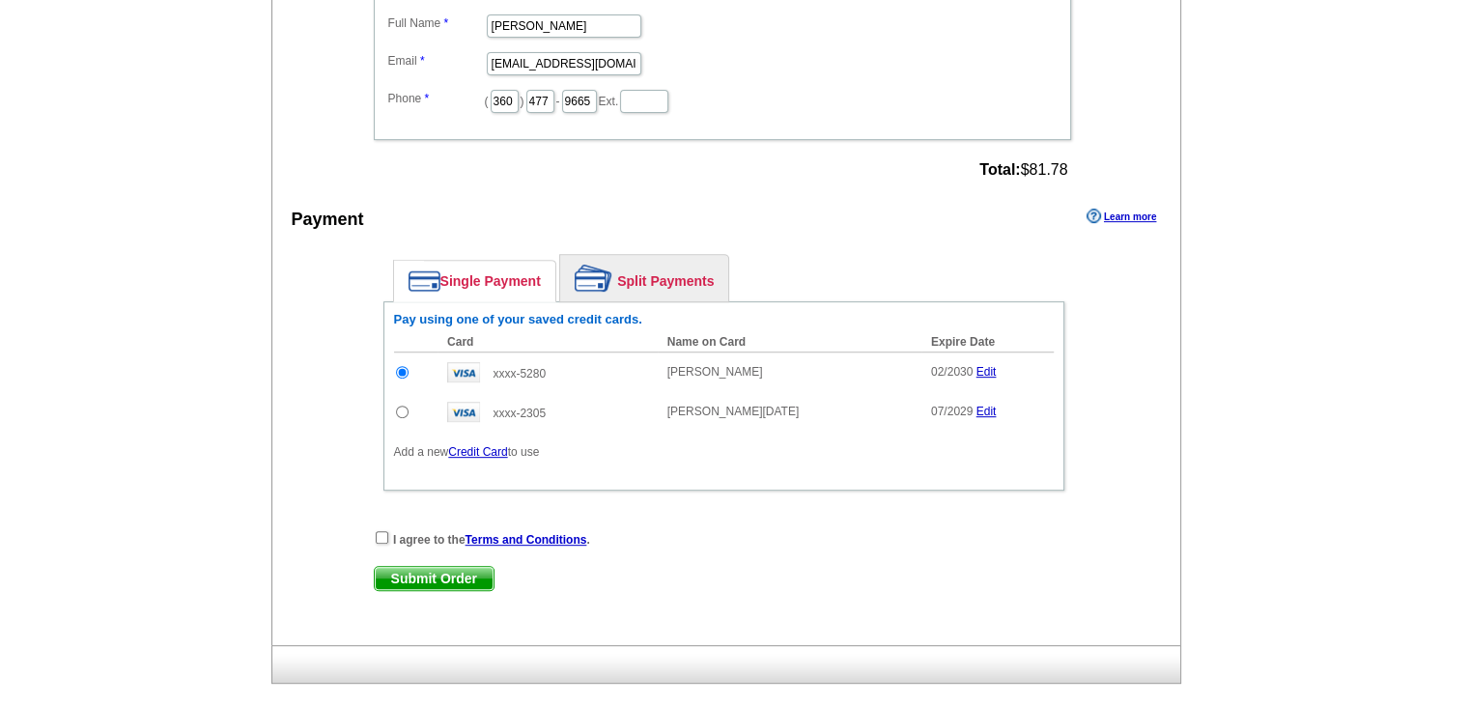
scroll to position [773, 0]
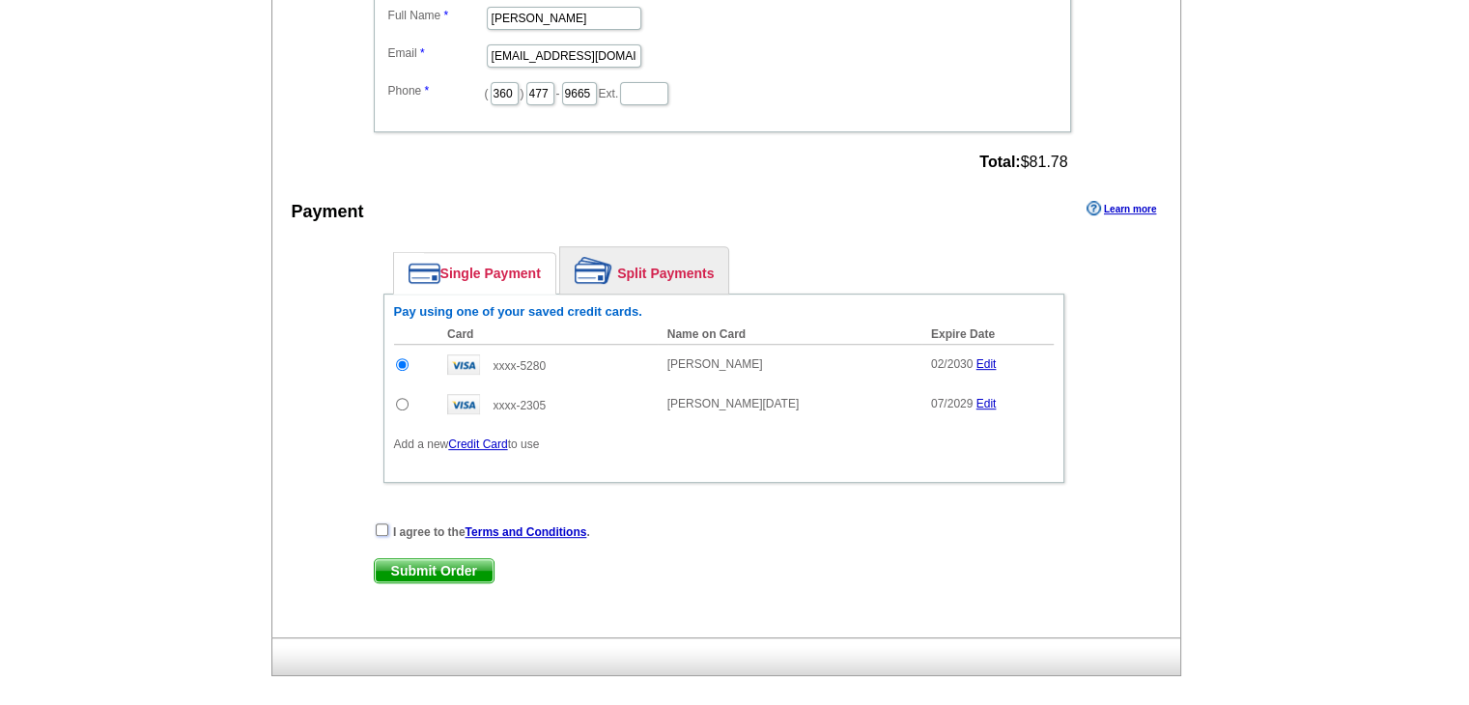
click at [382, 524] on input "checkbox" at bounding box center [382, 530] width 13 height 13
checkbox input "true"
click at [461, 568] on span "Submit Order" at bounding box center [434, 570] width 119 height 23
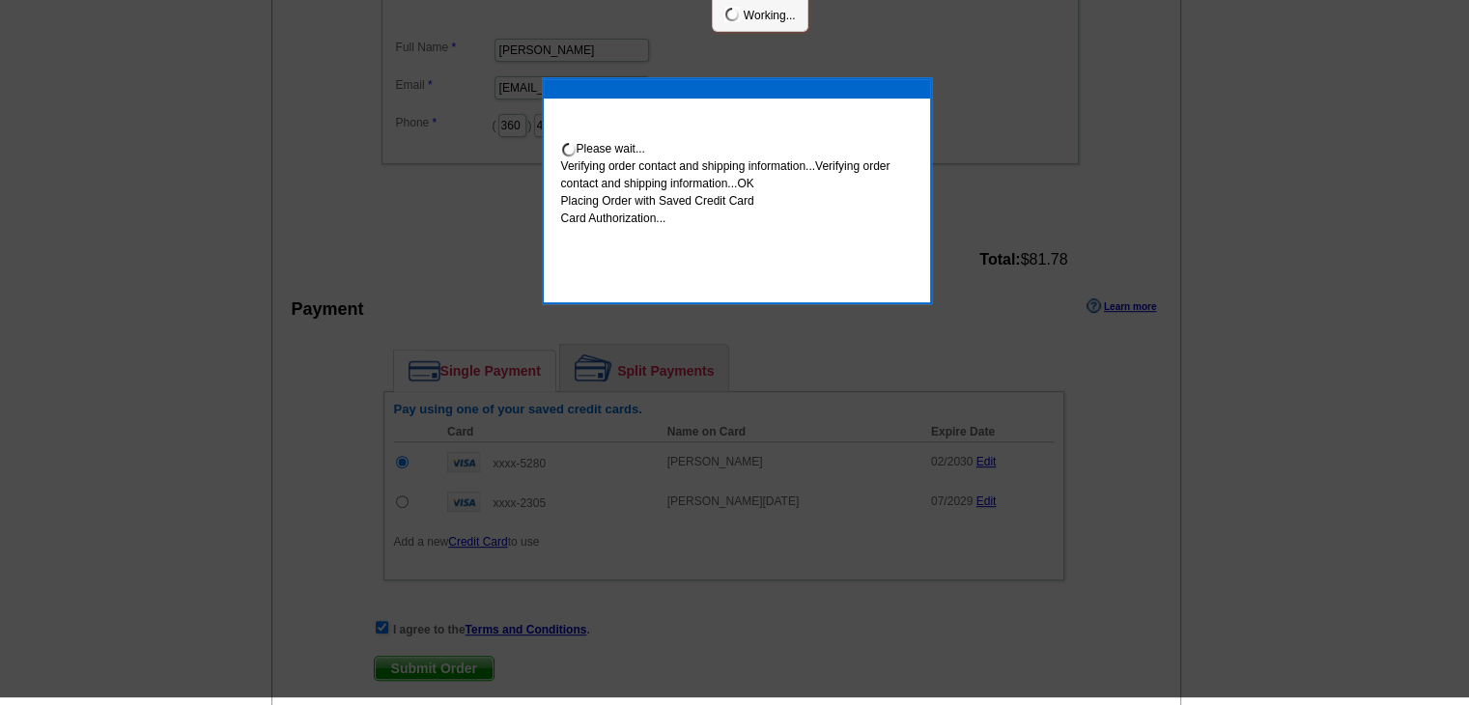
scroll to position [765, 0]
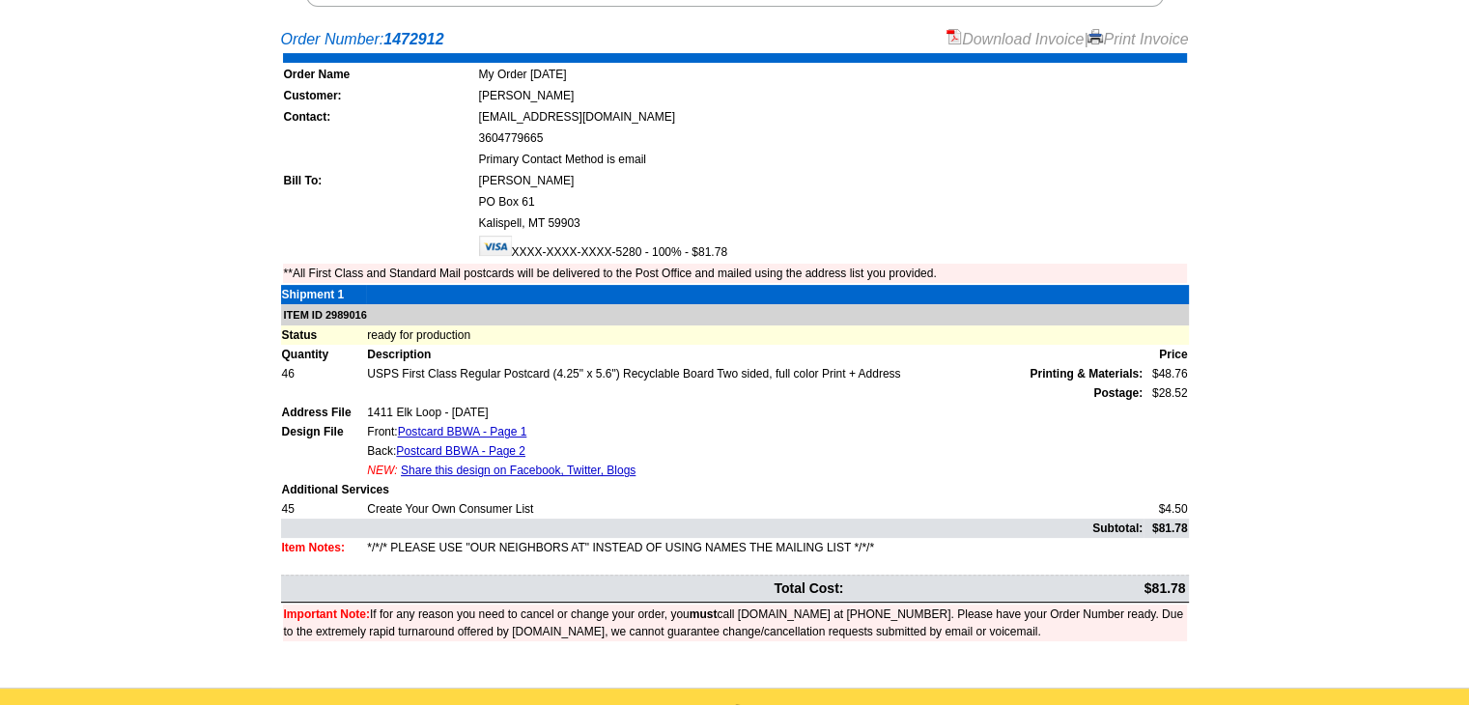
scroll to position [386, 0]
